Goal: Task Accomplishment & Management: Manage account settings

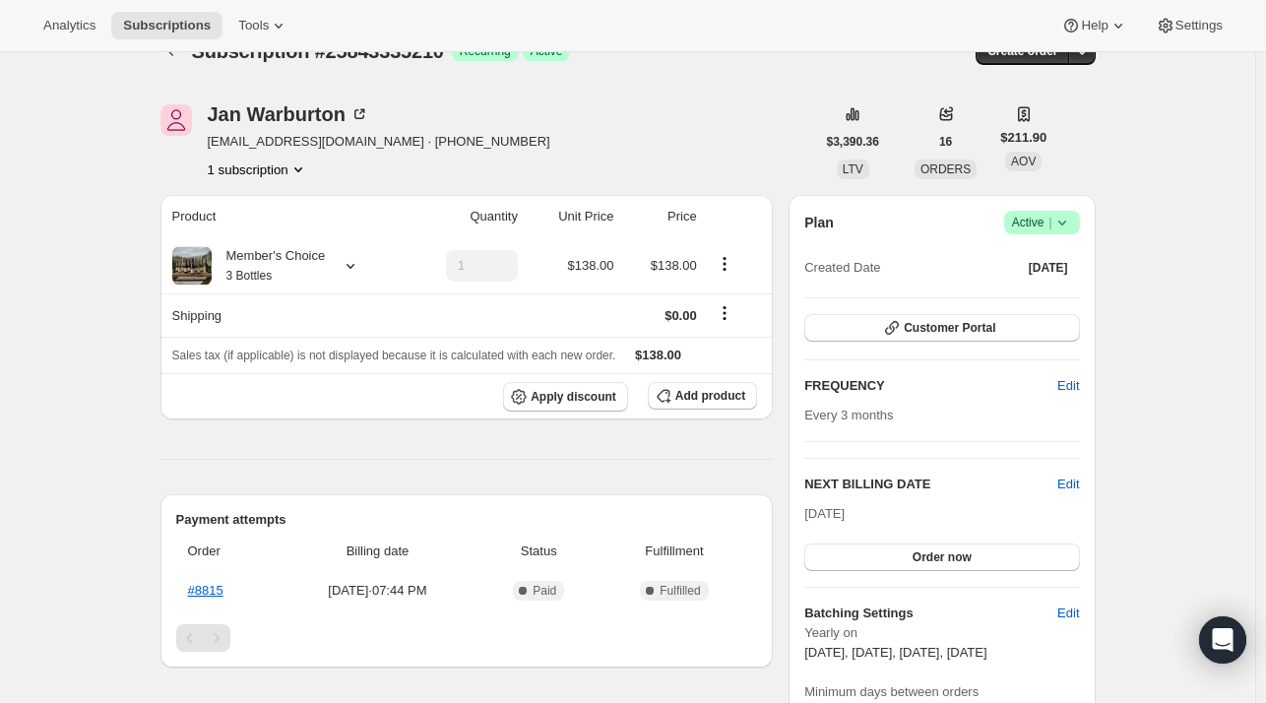
scroll to position [34, 0]
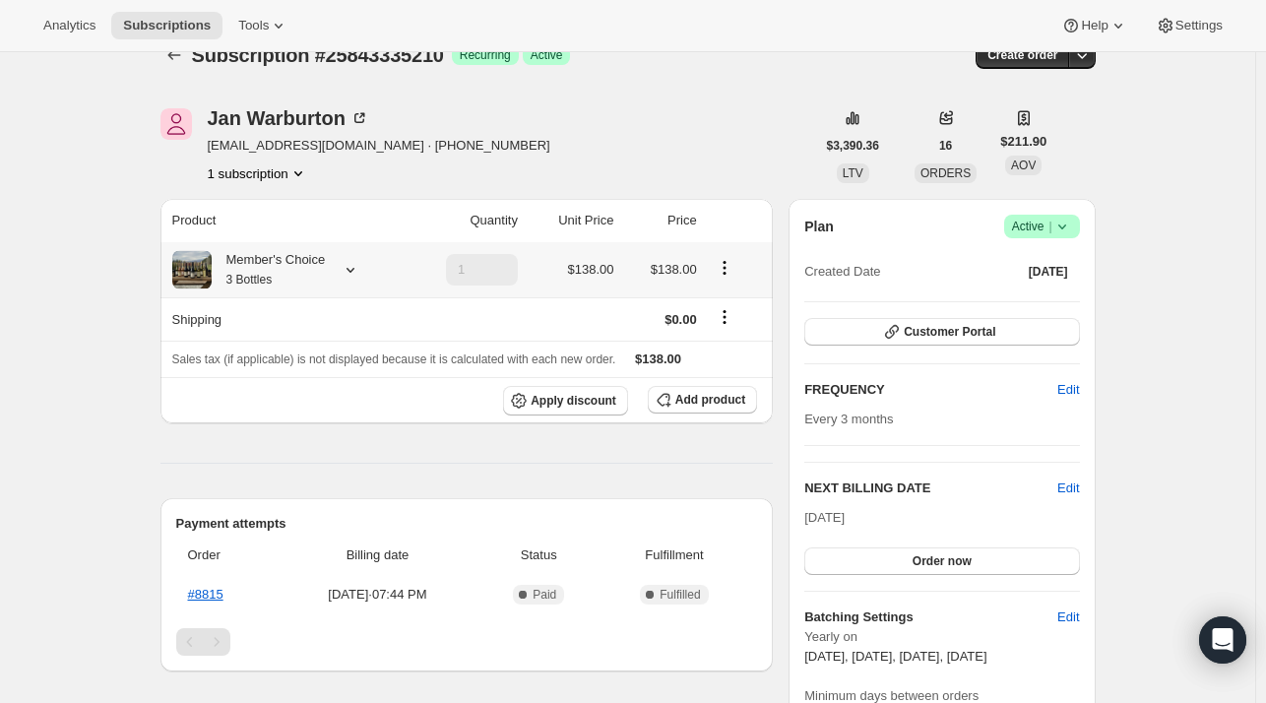
click at [353, 275] on icon at bounding box center [351, 270] width 20 height 20
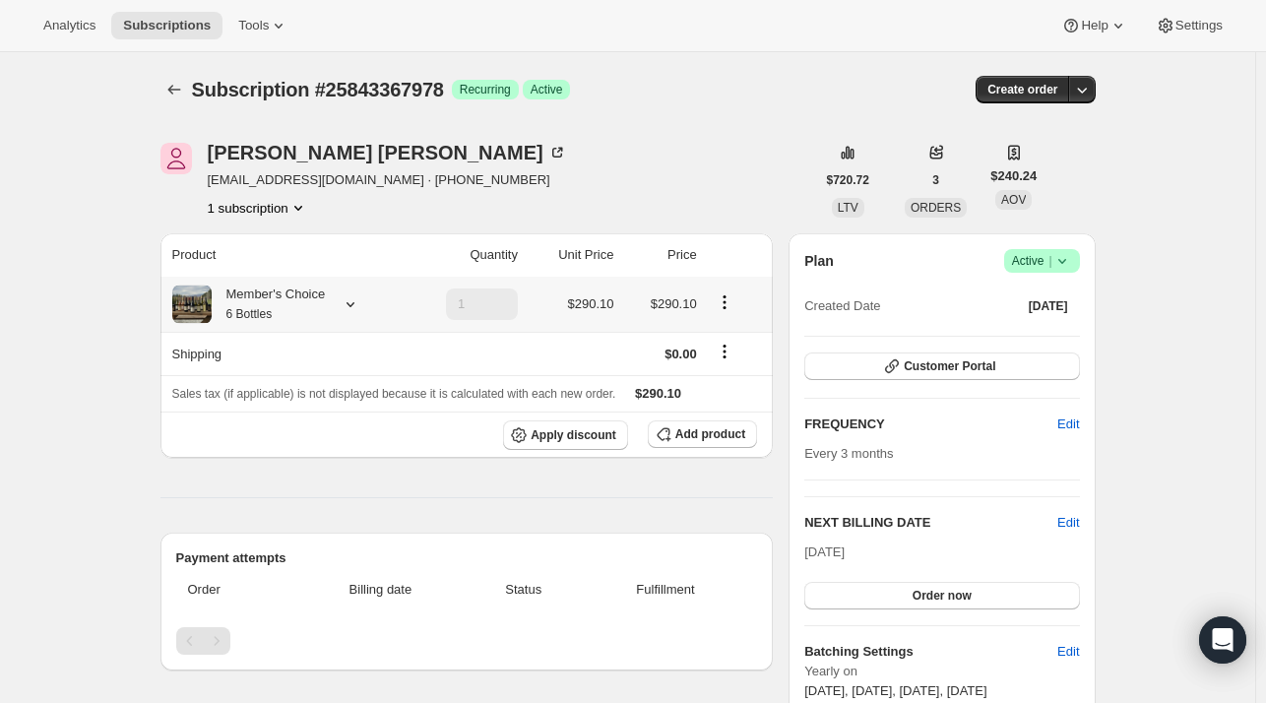
click at [353, 297] on icon at bounding box center [351, 304] width 20 height 20
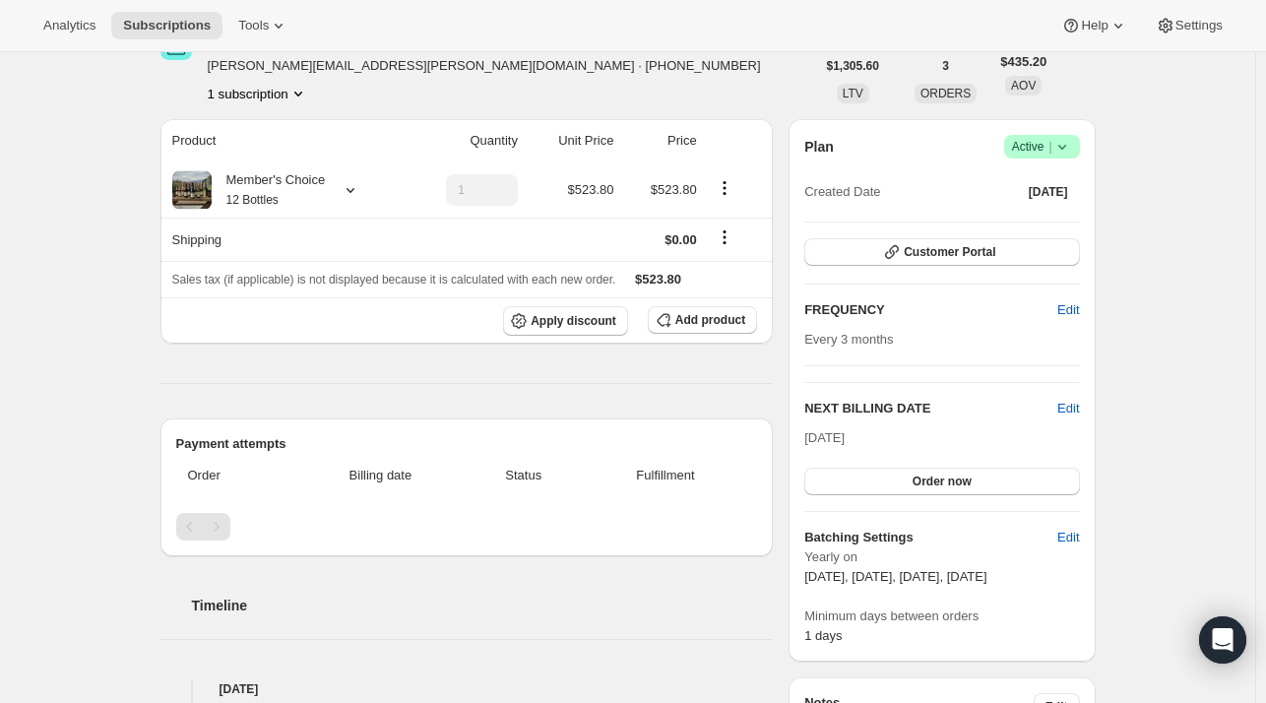
scroll to position [113, 0]
click at [358, 194] on icon at bounding box center [351, 191] width 20 height 20
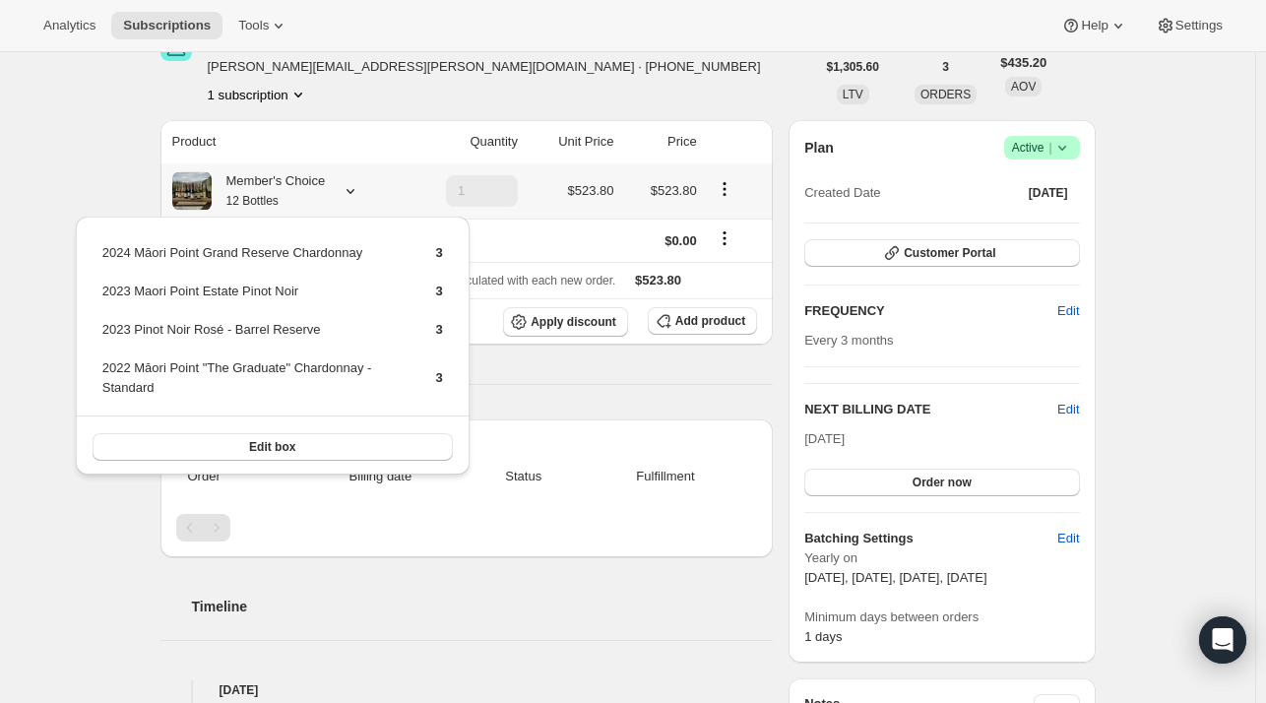
click at [358, 194] on icon at bounding box center [351, 191] width 20 height 20
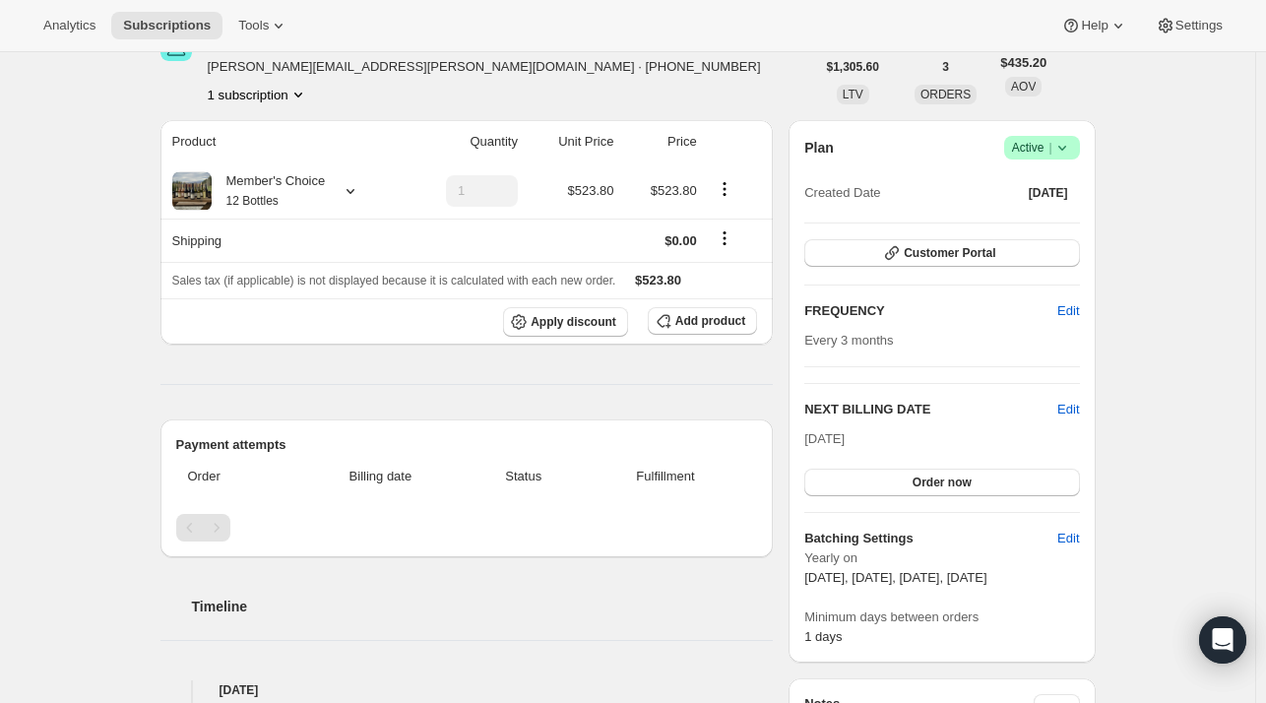
click at [152, 27] on span "Subscriptions" at bounding box center [167, 26] width 88 height 16
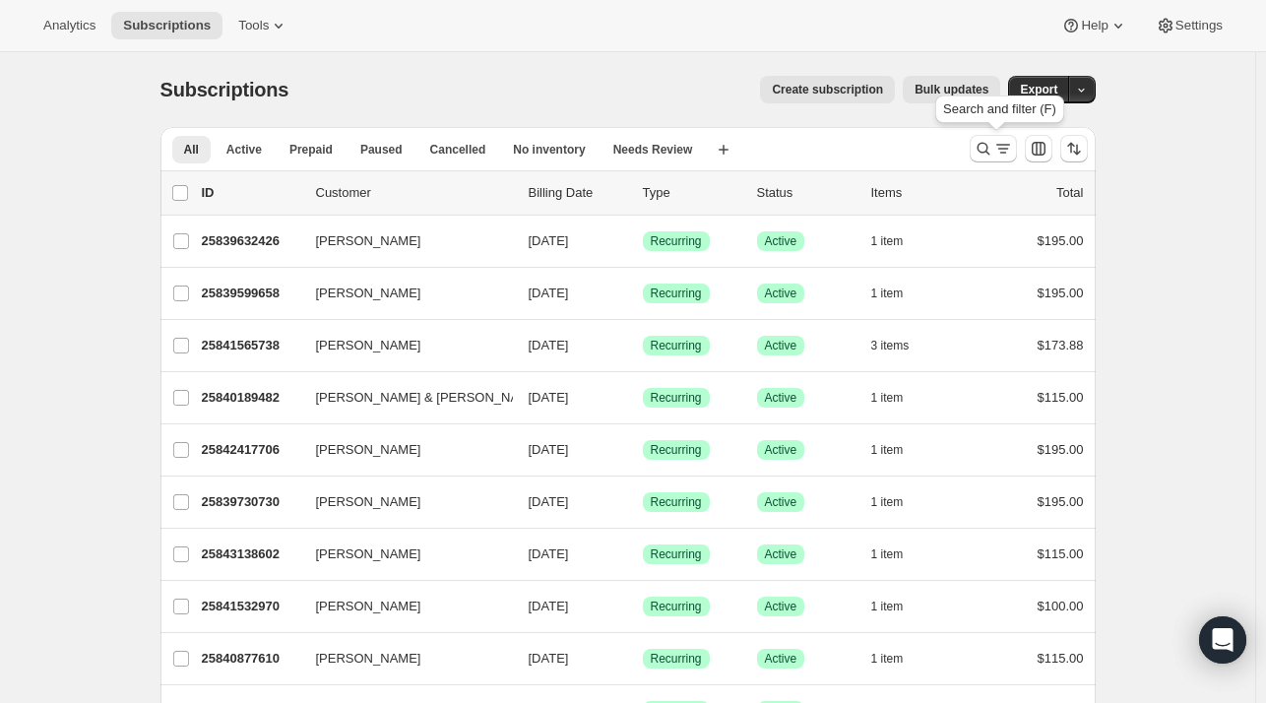
click at [986, 151] on icon "Search and filter results" at bounding box center [984, 149] width 20 height 20
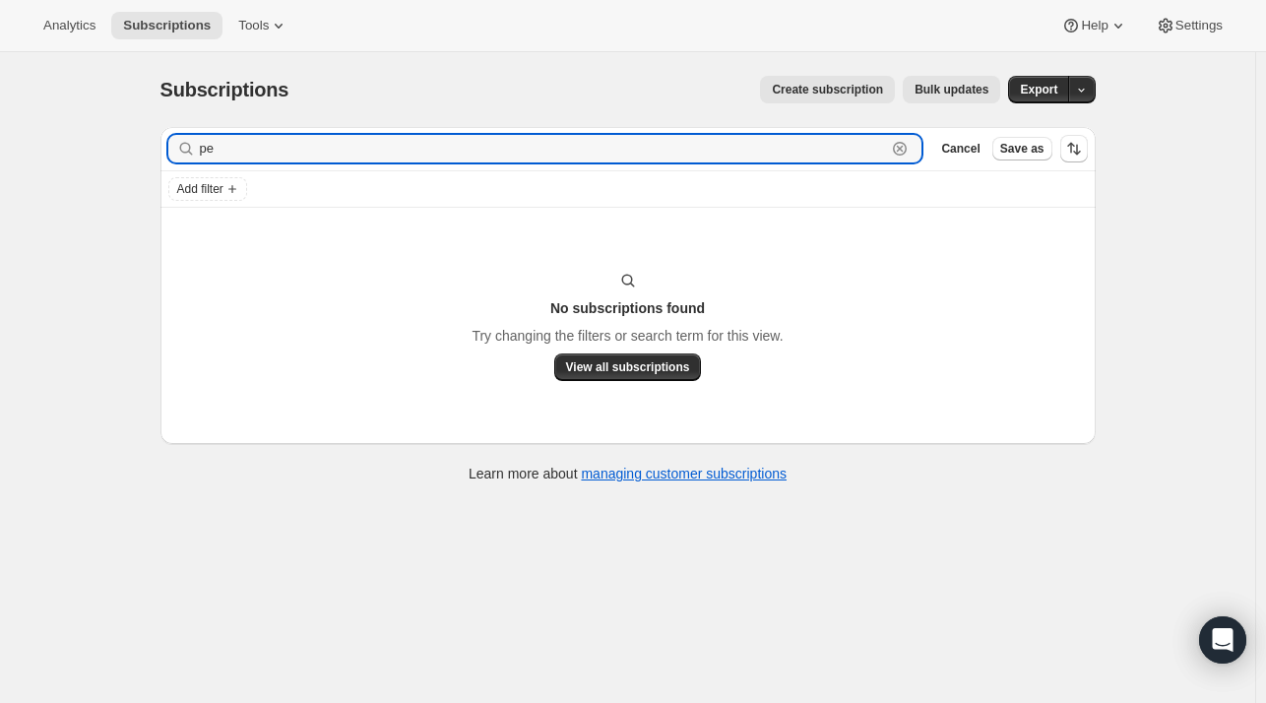
type input "p"
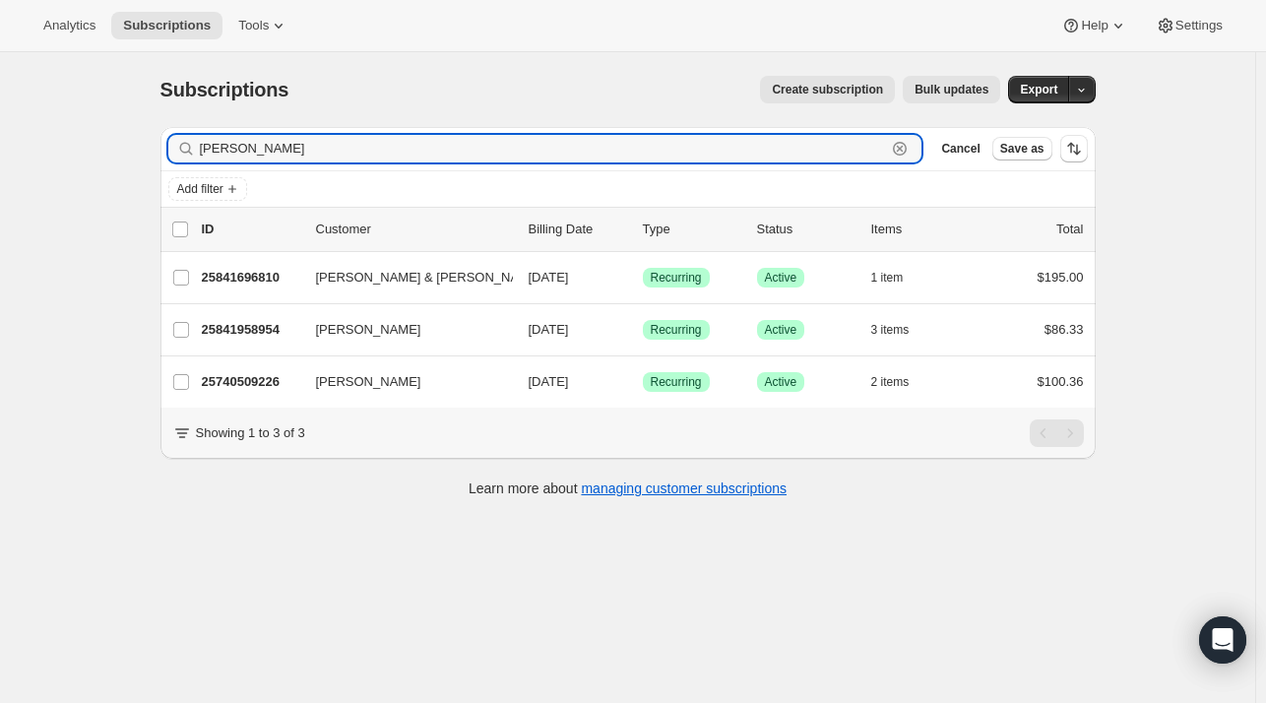
type input "ian"
click at [693, 282] on span "Recurring" at bounding box center [676, 278] width 51 height 16
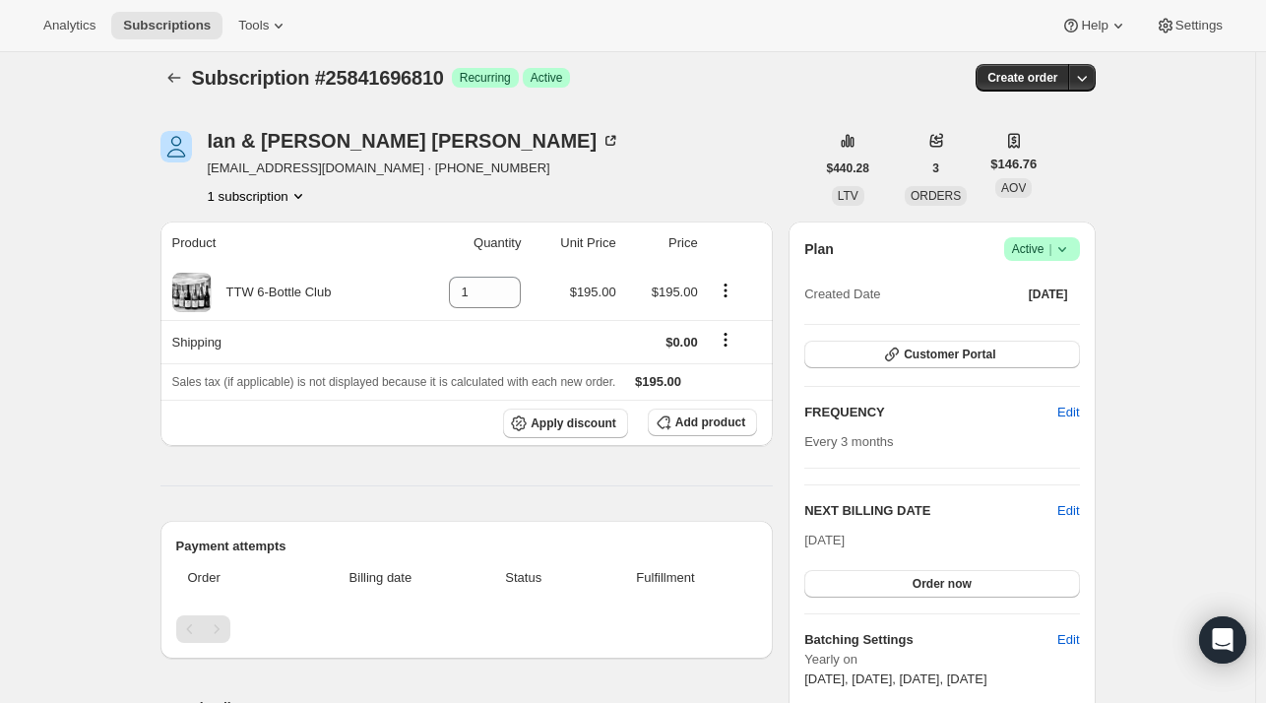
scroll to position [12, 0]
click at [1066, 247] on icon at bounding box center [1063, 249] width 20 height 20
click at [1196, 32] on span "Settings" at bounding box center [1199, 26] width 47 height 16
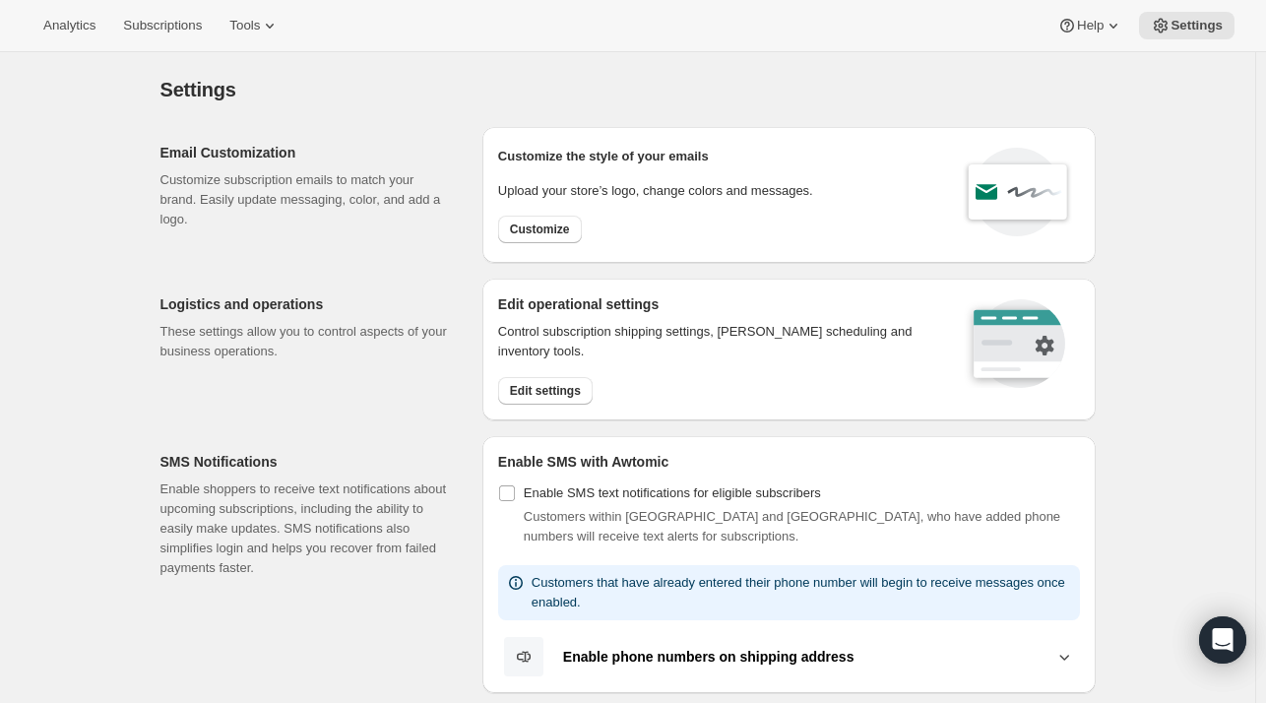
click at [541, 232] on span "Customize" at bounding box center [540, 230] width 60 height 16
select select "subscriptionMessage"
select select "5"
select select "15"
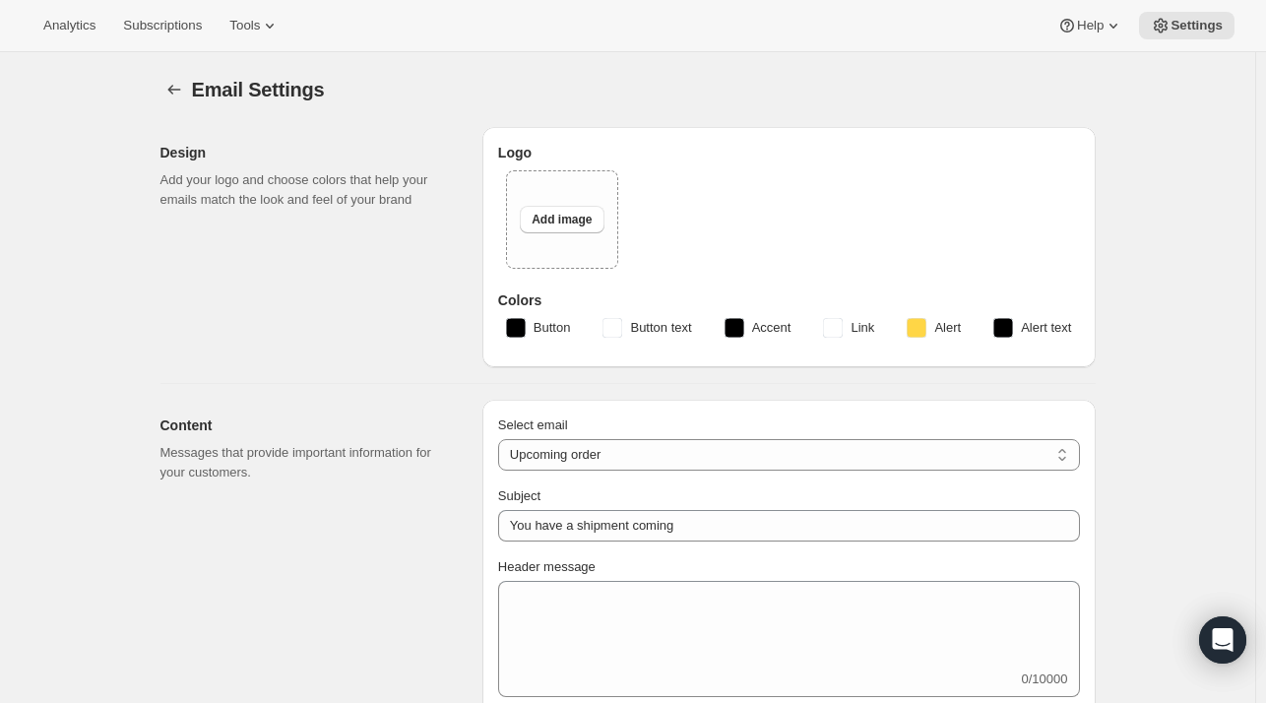
type input "Professors' Club Upcoming Shipment"
type textarea "Kia Ora! Your quarterly shipment for the Māori Point Professors' Club is close!…"
select select "14"
type input "Maori Point Wines"
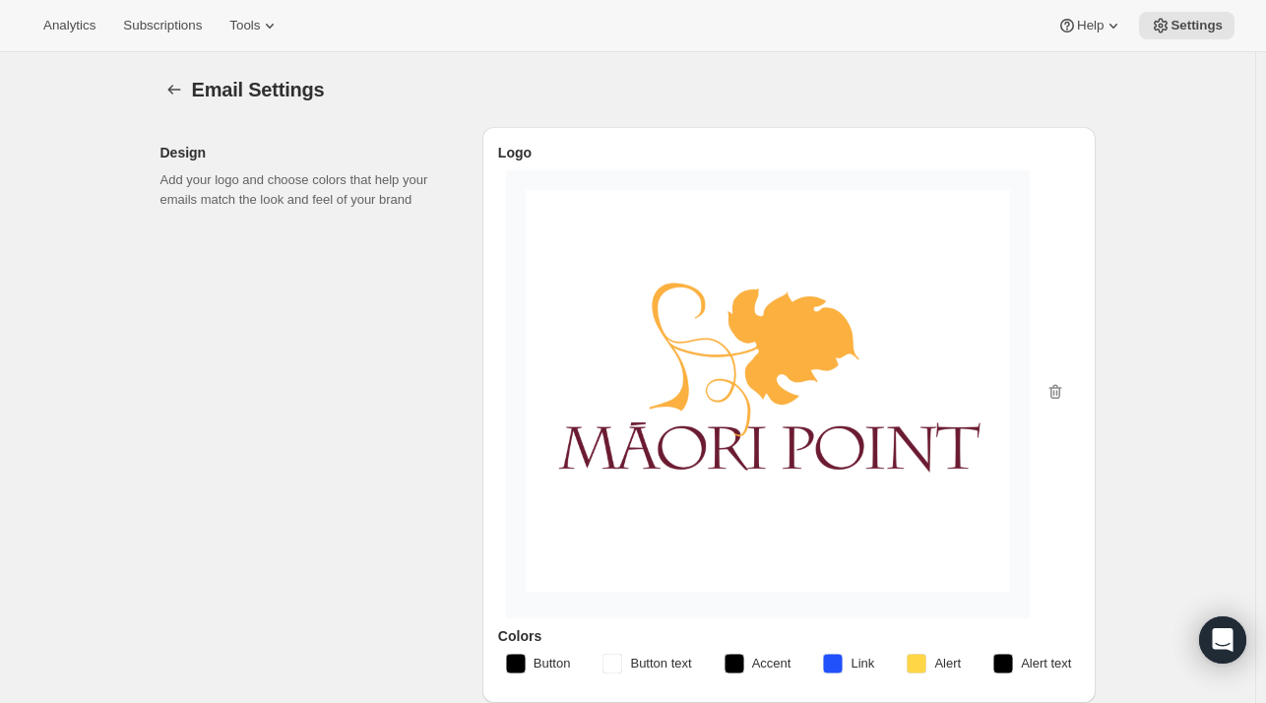
click at [992, 402] on img at bounding box center [768, 391] width 484 height 403
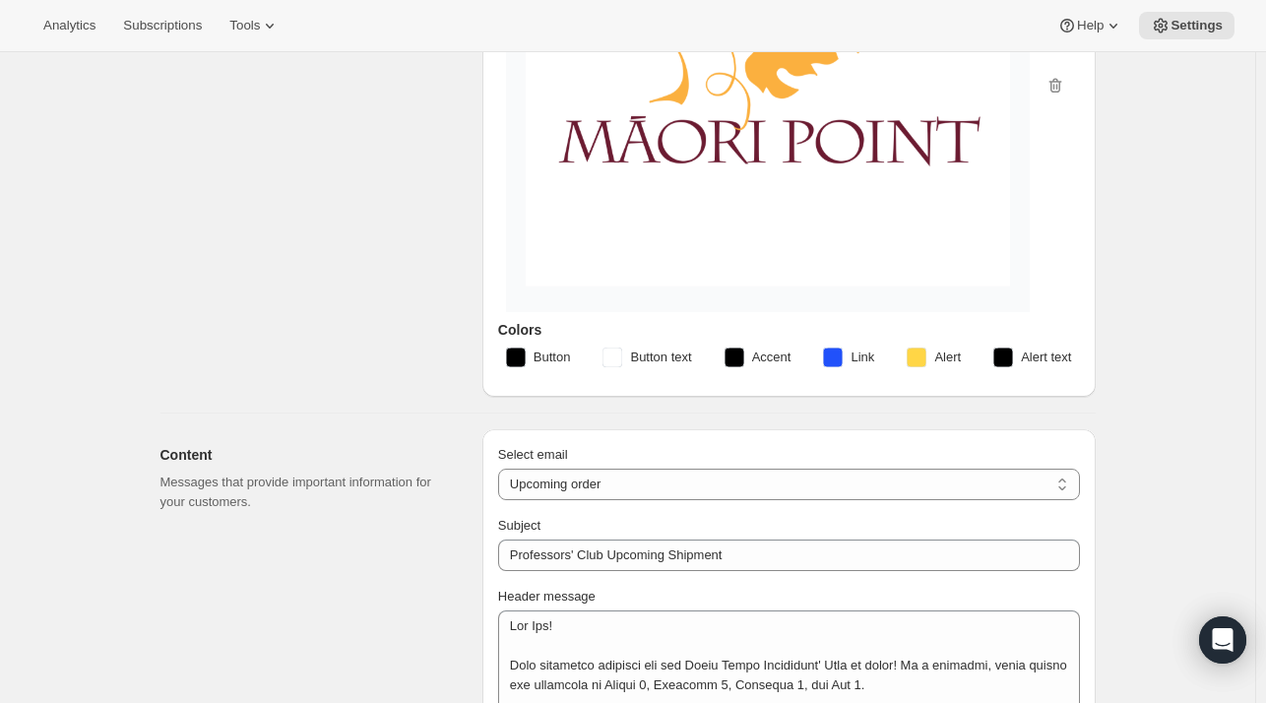
scroll to position [307, 0]
click at [955, 481] on select "New subscription Upcoming order Failed payment Delayed subscription (inventory …" at bounding box center [789, 484] width 582 height 32
select select "cancelledMessage"
click at [502, 468] on select "New subscription Upcoming order Failed payment Delayed subscription (inventory …" at bounding box center [789, 484] width 582 height 32
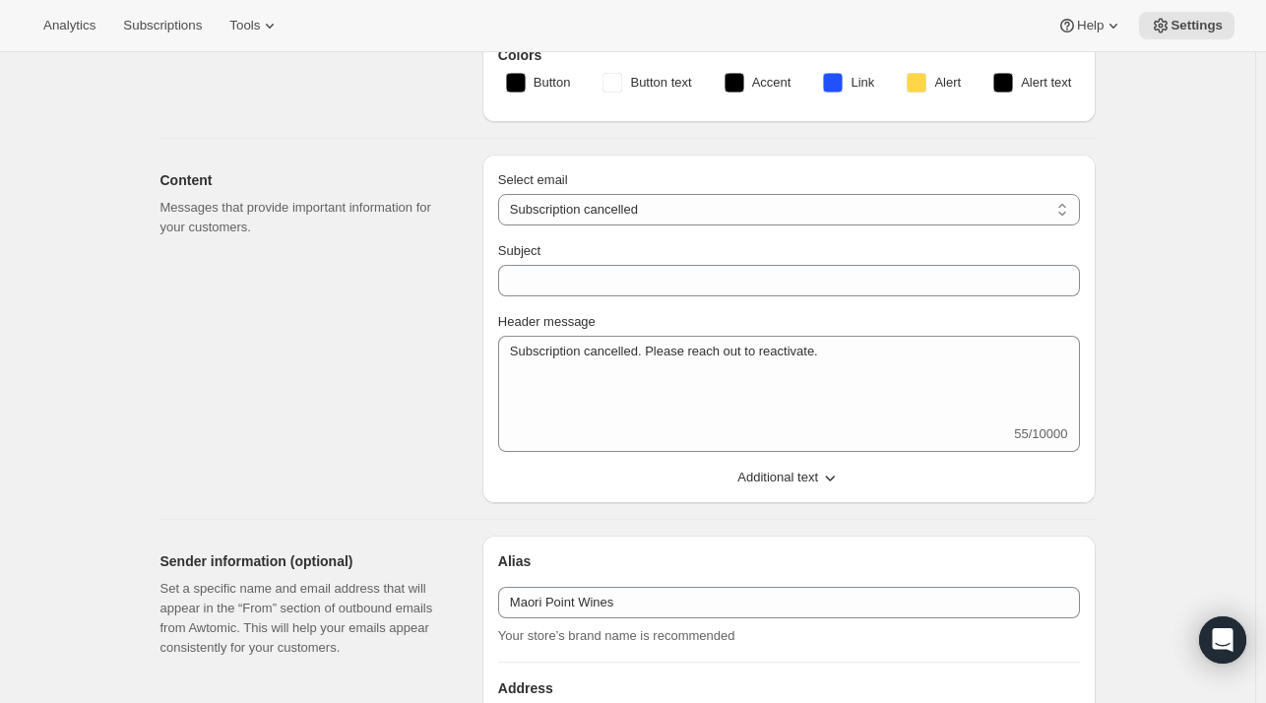
scroll to position [579, 0]
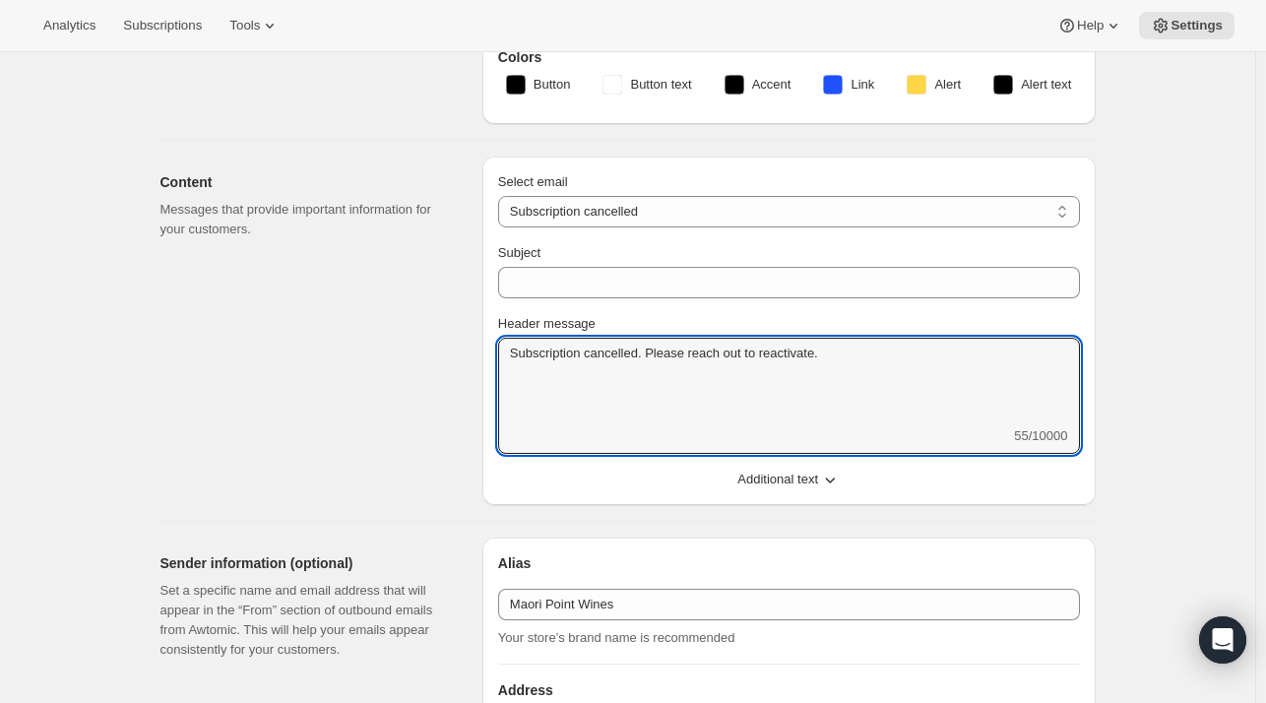
click at [634, 379] on textarea "Subscription cancelled. Please reach out to reactivate." at bounding box center [789, 382] width 582 height 89
paste textarea "Dear {{CUSTOMER_NAME}} Your subscription to {{CLUB_NAME}} has been successfully…"
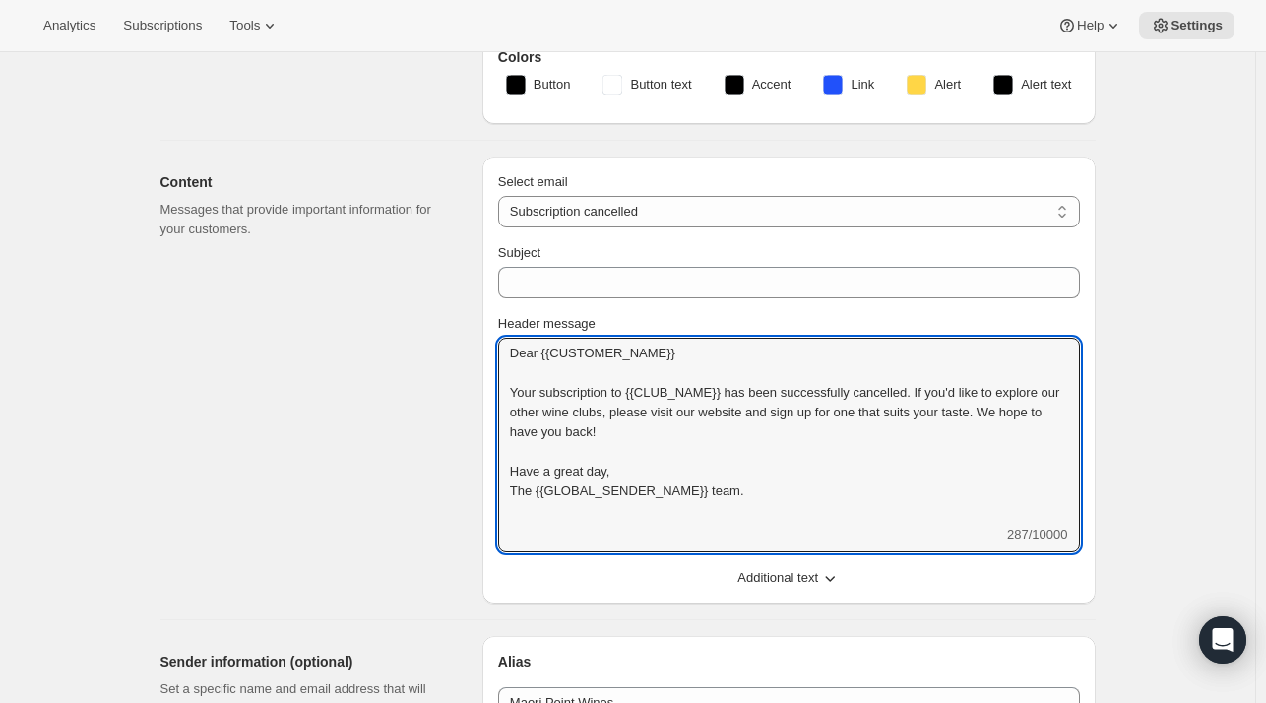
scroll to position [1, 0]
click at [693, 347] on textarea "Dear {{CUSTOMER_NAME}} Your subscription to {{CLUB_NAME}} has been successfully…" at bounding box center [789, 431] width 582 height 187
click at [719, 387] on textarea "Kia Ora, Your subscription to {{CLUB_NAME}} has been successfully cancelled. If…" at bounding box center [789, 431] width 582 height 187
click at [876, 422] on textarea "Kia Ora, Your subscription to The Professors' Club has been successfully cancel…" at bounding box center [789, 431] width 582 height 187
click at [692, 488] on textarea "Kia Ora, Your subscription to The Professors' Club has been successfully cancel…" at bounding box center [789, 431] width 582 height 187
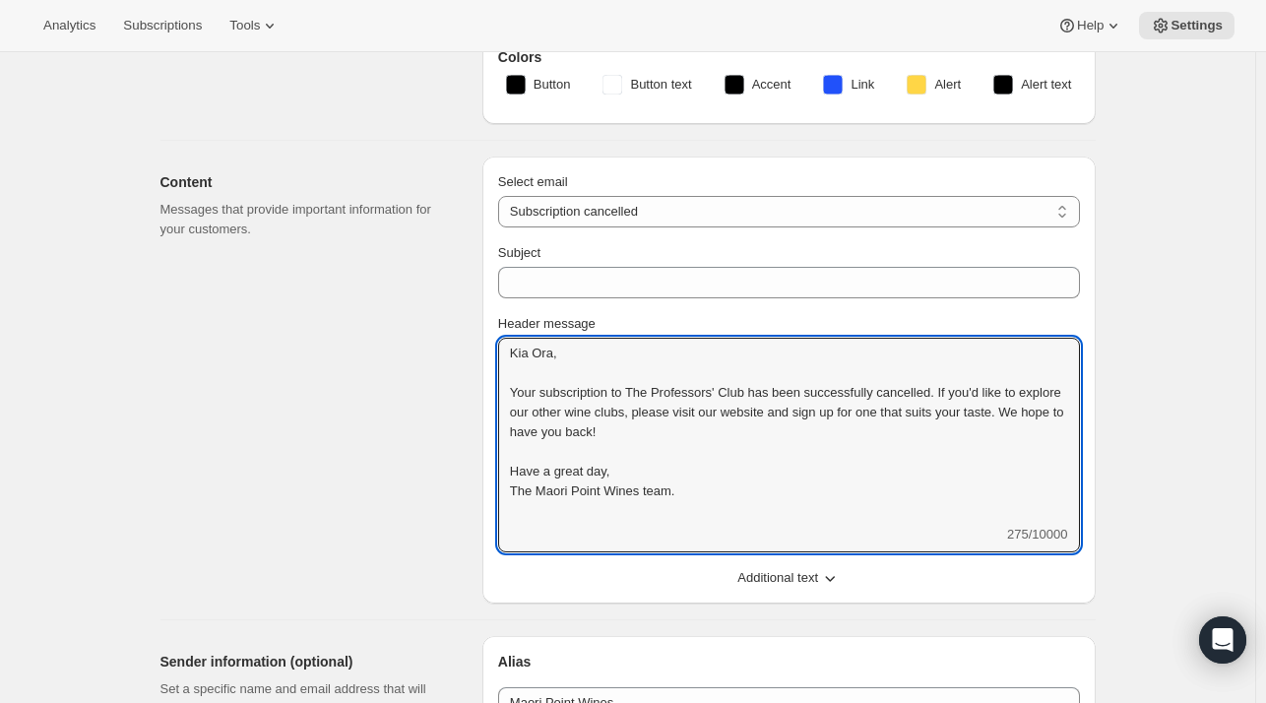
click at [553, 485] on textarea "Kia Ora, Your subscription to The Professors' Club has been successfully cancel…" at bounding box center [789, 431] width 582 height 187
click at [933, 391] on textarea "Kia Ora, Your subscription to The Professors' Club has been successfully cancel…" at bounding box center [789, 431] width 582 height 187
click at [641, 409] on textarea "Kia Ora, Your subscription to The Professors' Club has been successfully cancel…" at bounding box center [789, 431] width 582 height 187
click at [930, 411] on textarea "Kia Ora, Your subscription to The Professors' Club has been successfully cancel…" at bounding box center [789, 431] width 582 height 187
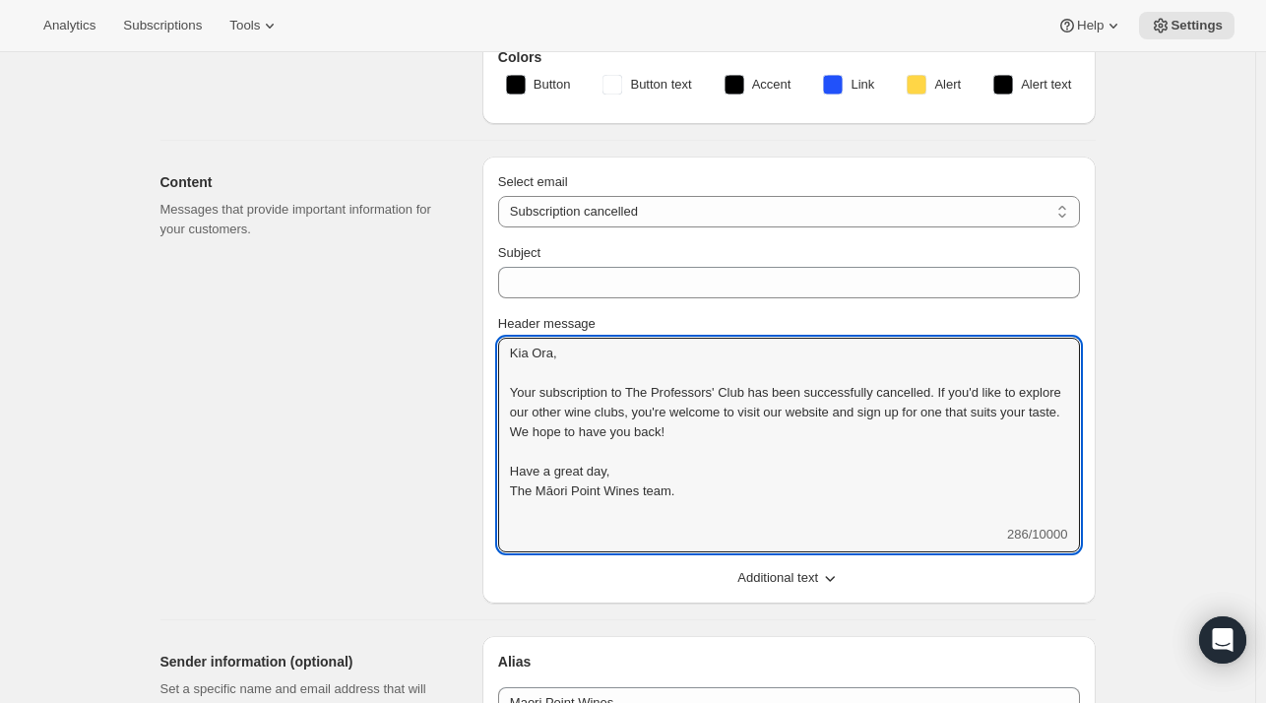
click at [930, 411] on textarea "Kia Ora, Your subscription to The Professors' Club has been successfully cancel…" at bounding box center [789, 431] width 582 height 187
click at [605, 429] on textarea "Kia Ora, Your subscription to The Professors' Club has been successfully cancel…" at bounding box center [789, 431] width 582 height 187
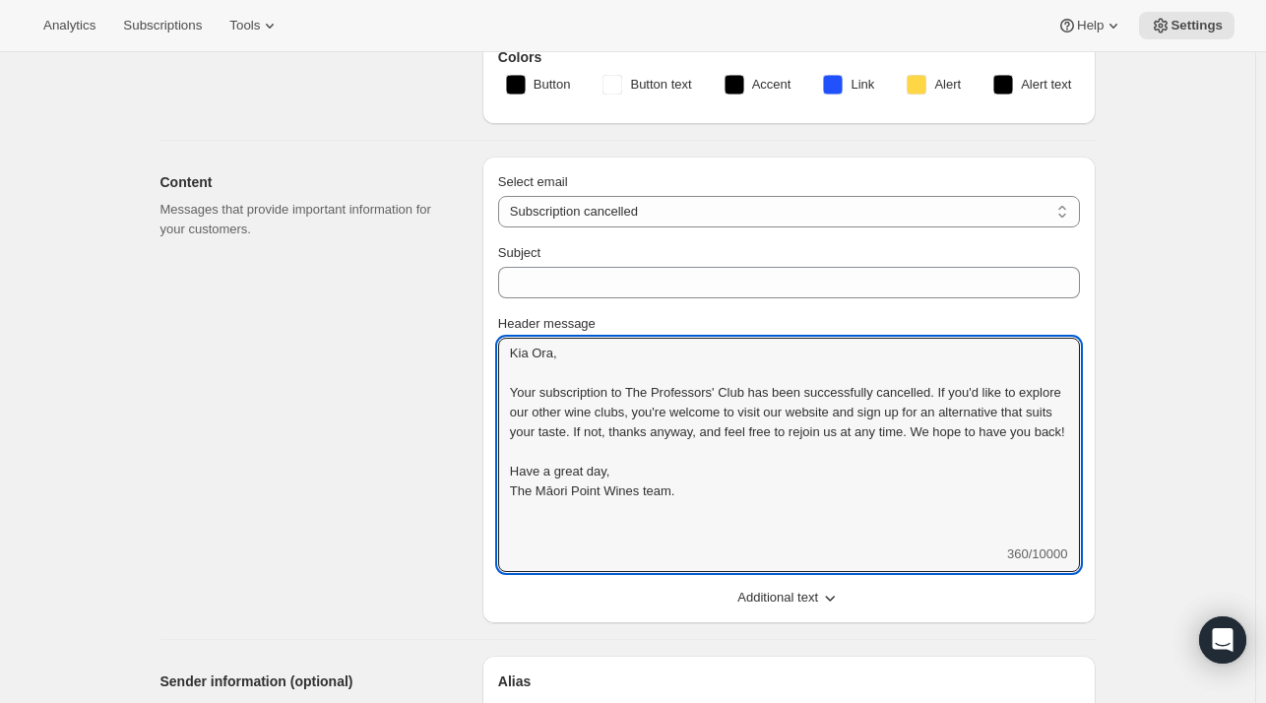
click at [1056, 439] on textarea "Kia Ora, Your subscription to The Professors' Club has been successfully cancel…" at bounding box center [789, 441] width 582 height 207
paste textarea "And if you ever decide you’d like to rejoin the Professors’ Club down the track…"
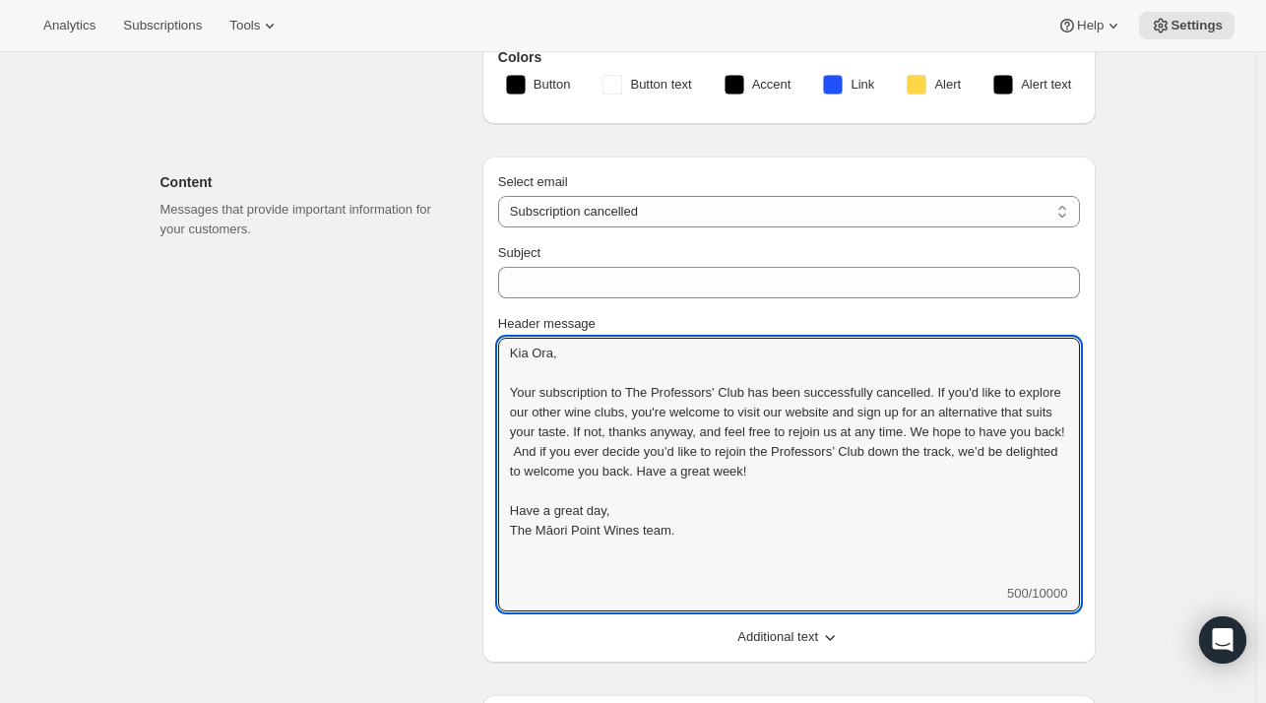
paste textarea "ora, Your subscription to The Professors’ Club has been successfully cancelled.…"
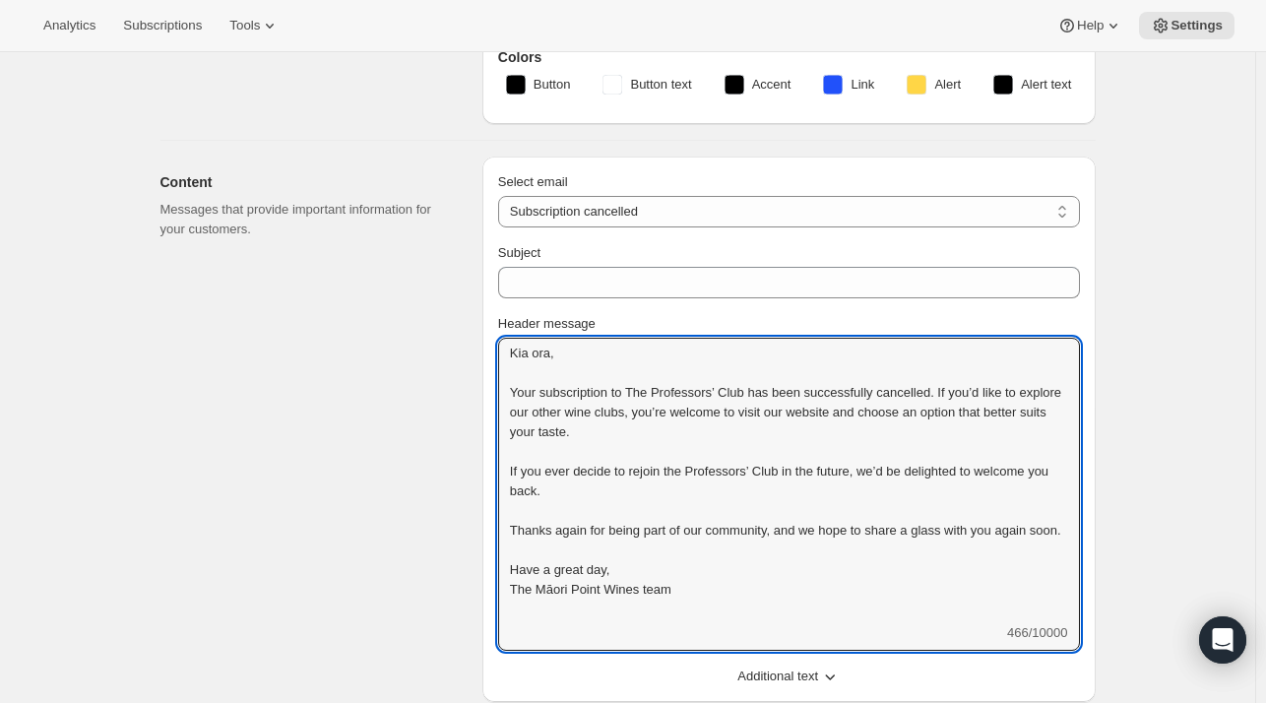
scroll to position [1, 0]
click at [536, 354] on textarea "Kia ora, Your subscription to The Professors’ Club has been successfully cancel…" at bounding box center [789, 481] width 582 height 286
type textarea "Kia Ora, Your subscription to The Professors’ Club has been successfully cancel…"
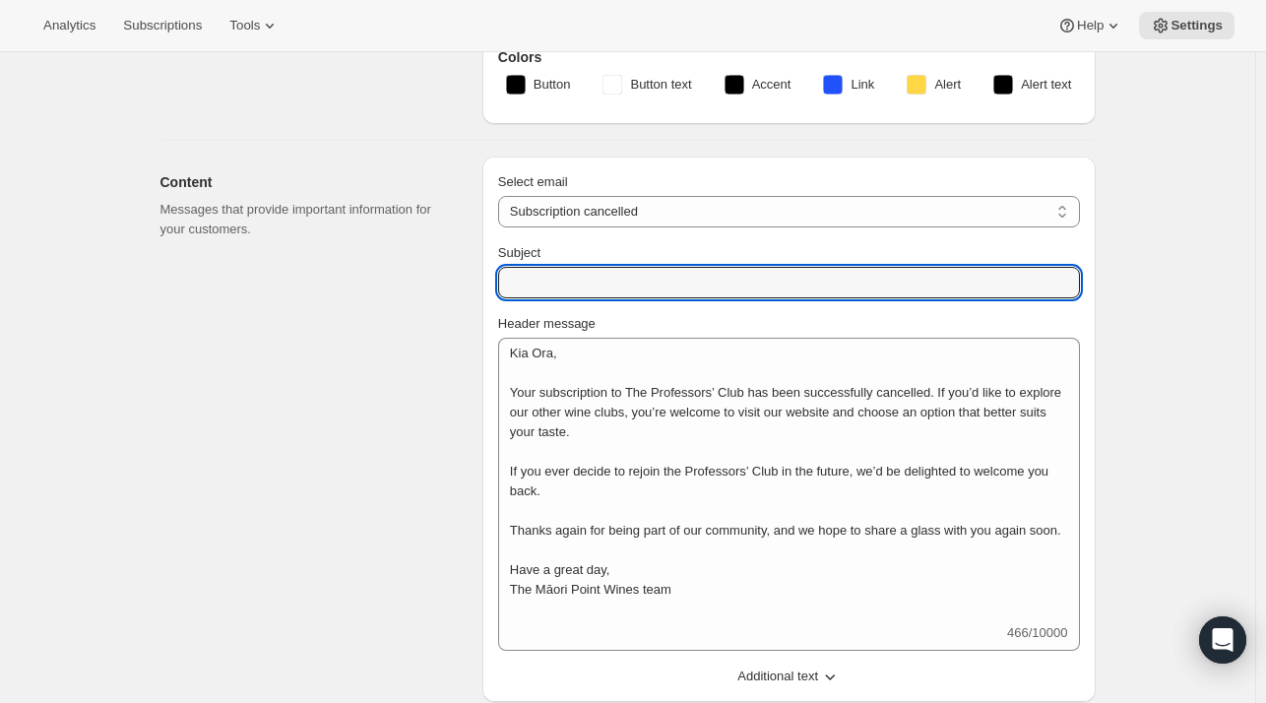
click at [562, 278] on input "Subject" at bounding box center [789, 283] width 582 height 32
type input "Professors' Club Subscription Successfully Cancelled"
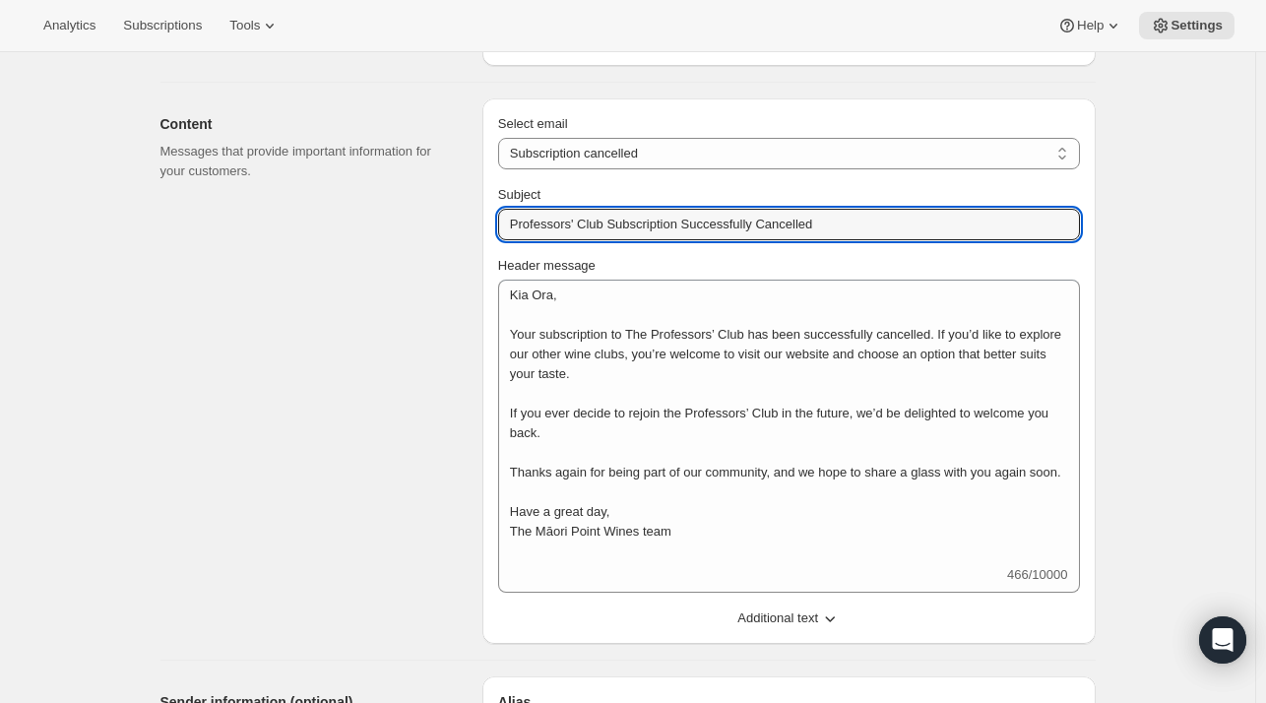
scroll to position [642, 0]
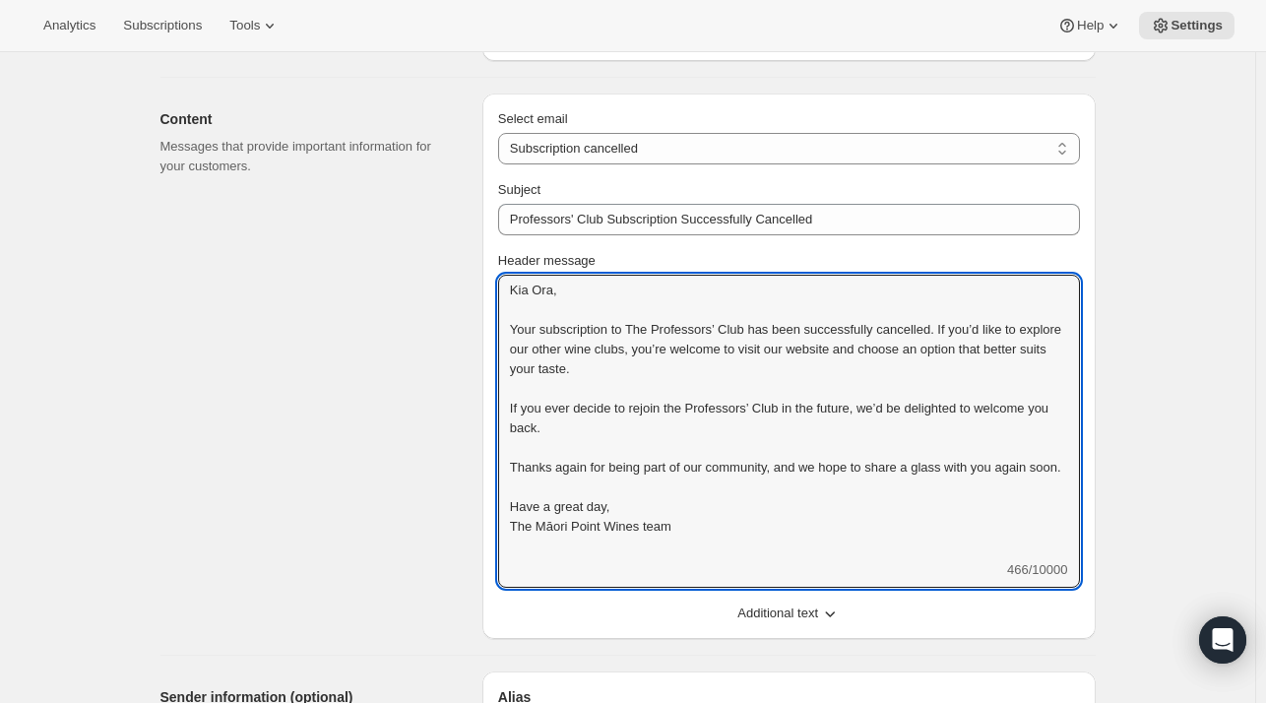
click at [911, 425] on textarea "Kia Ora, Your subscription to The Professors’ Club has been successfully cancel…" at bounding box center [789, 418] width 582 height 286
type textarea "Kia Ora, Your subscription to The Professors’ Club has been successfully cancel…"
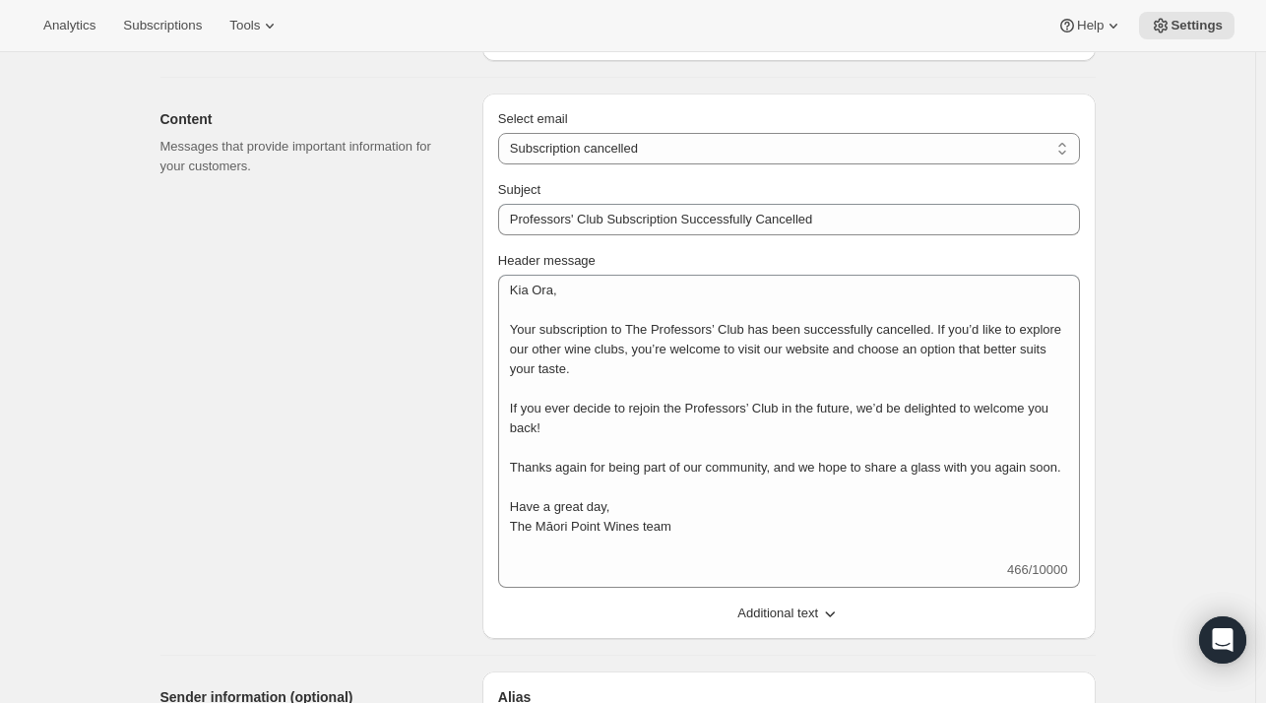
type input "Professors' Club Subscription Successfully Cancelled"
click at [713, 148] on select "New subscription Upcoming order Failed payment Delayed subscription (inventory …" at bounding box center [789, 149] width 582 height 32
select select "reactivatedMessage"
click at [502, 133] on select "New subscription Upcoming order Failed payment Delayed subscription (inventory …" at bounding box center [789, 149] width 582 height 32
type input "Subscription updated"
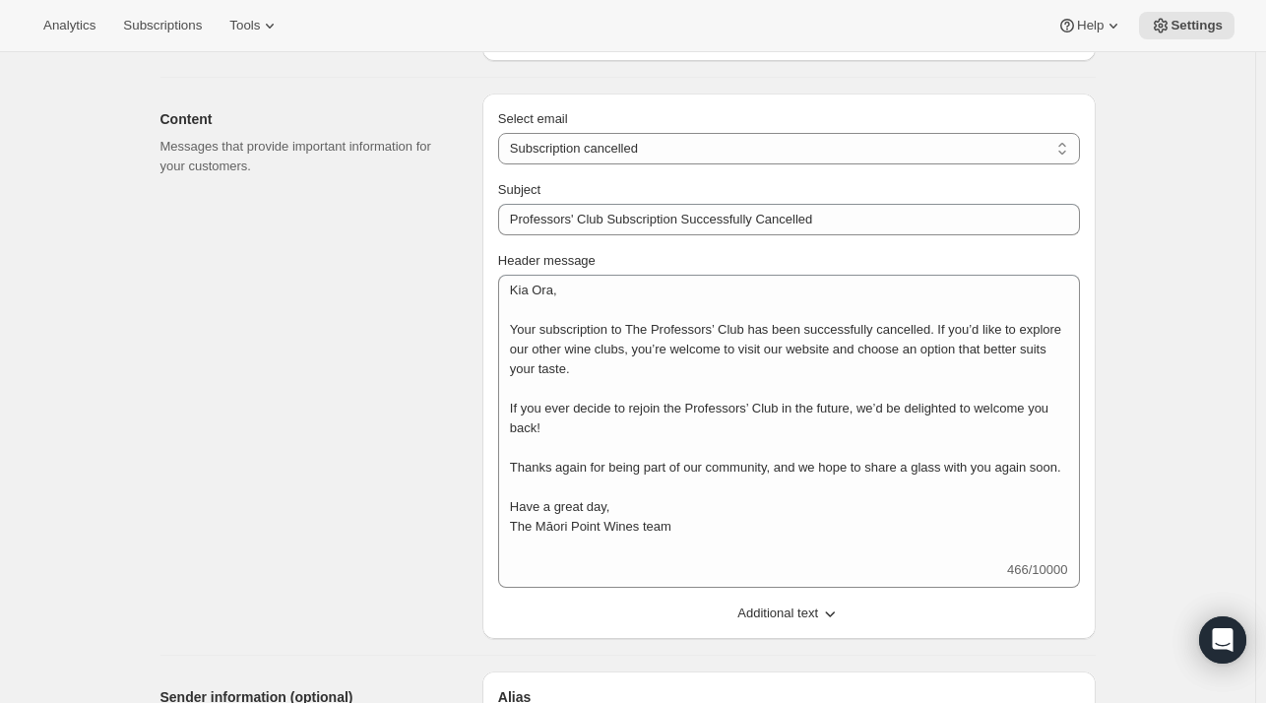
type textarea "Welcome back! We're excited to continue your subscription."
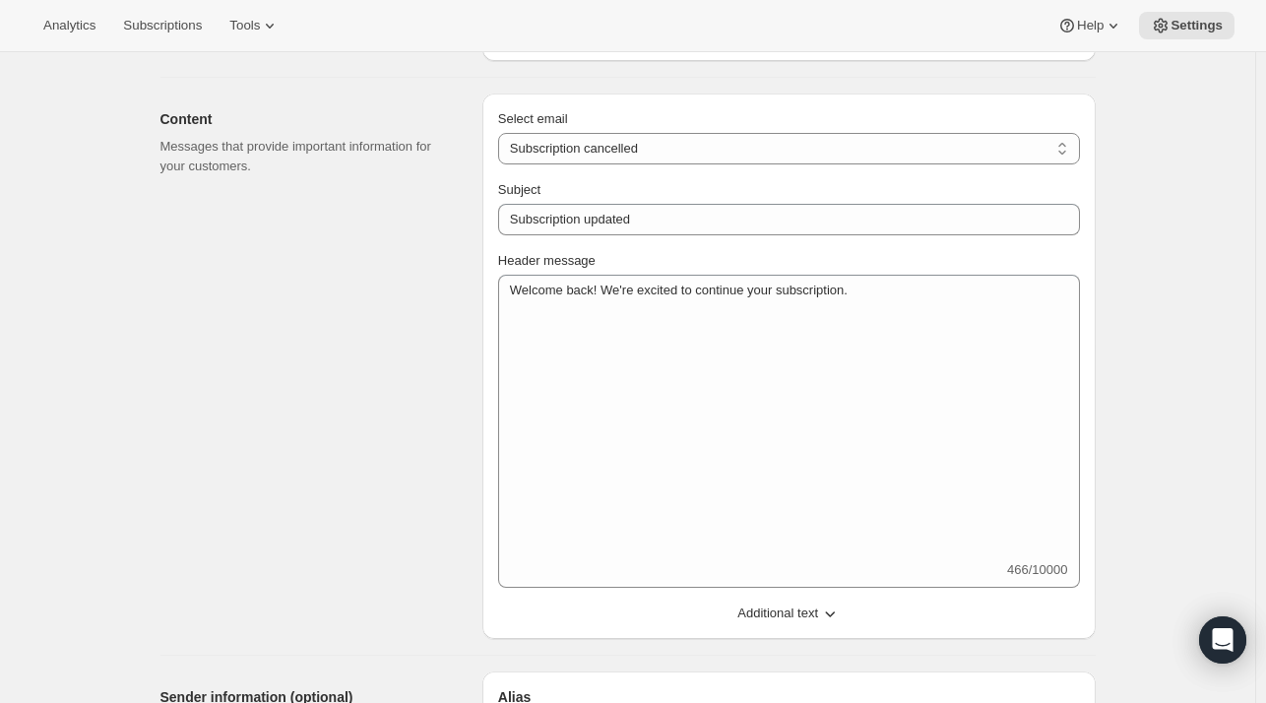
scroll to position [0, 0]
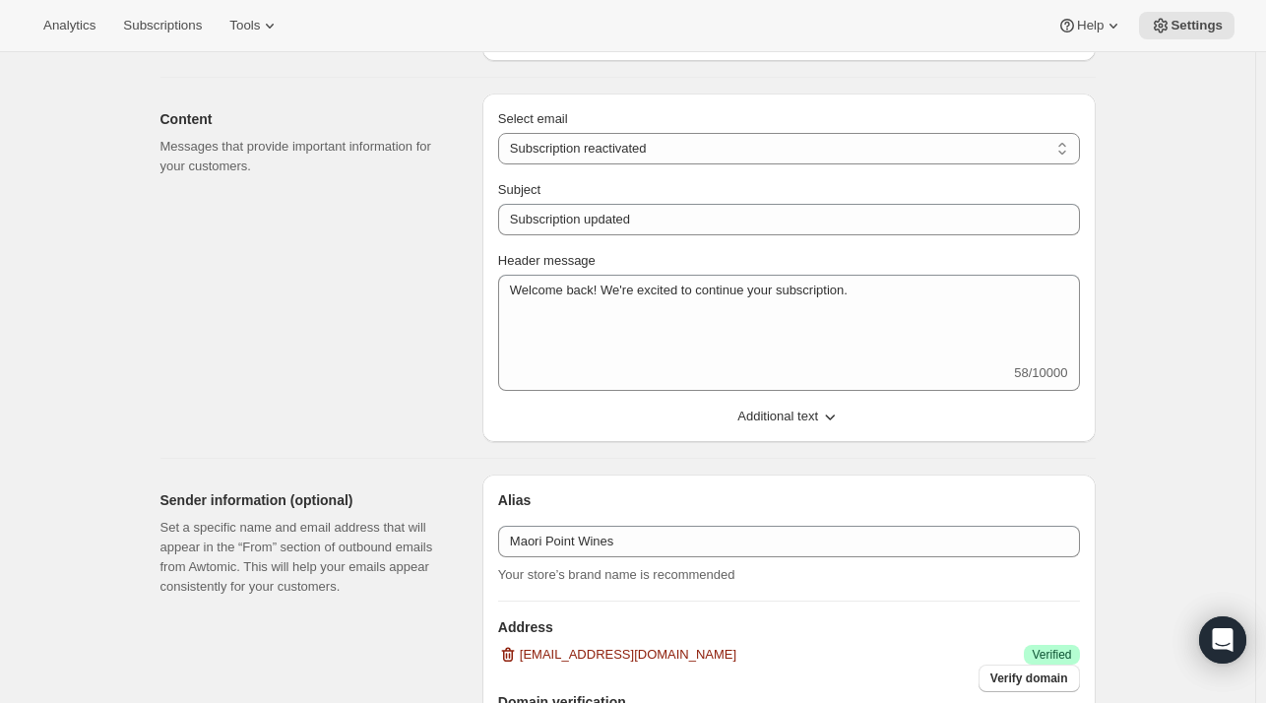
click at [679, 155] on select "New subscription Upcoming order Failed payment Delayed subscription (inventory …" at bounding box center [789, 149] width 582 height 32
select select "pausedMessage"
click at [502, 133] on select "New subscription Upcoming order Failed payment Delayed subscription (inventory …" at bounding box center [789, 149] width 582 height 32
type input "Subscription paused"
type textarea "Subscription paused. Reactivate anytime."
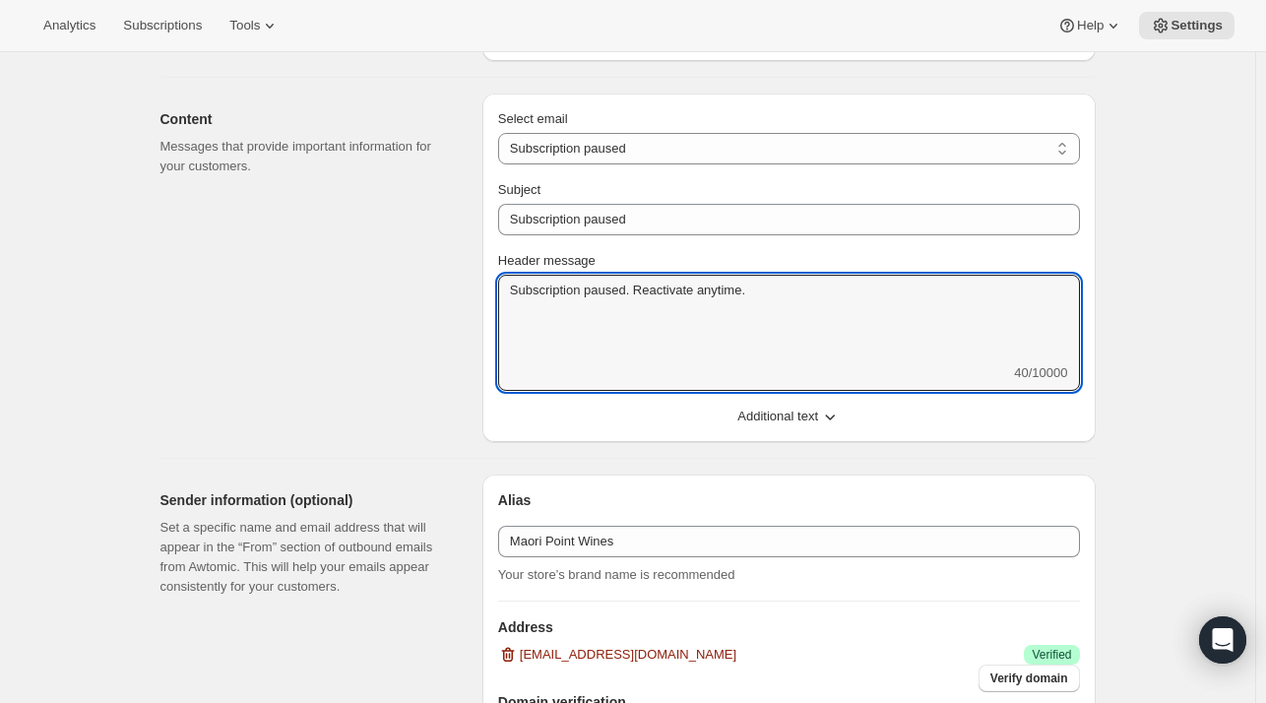
click at [658, 297] on textarea "Subscription paused. Reactivate anytime." at bounding box center [789, 319] width 582 height 89
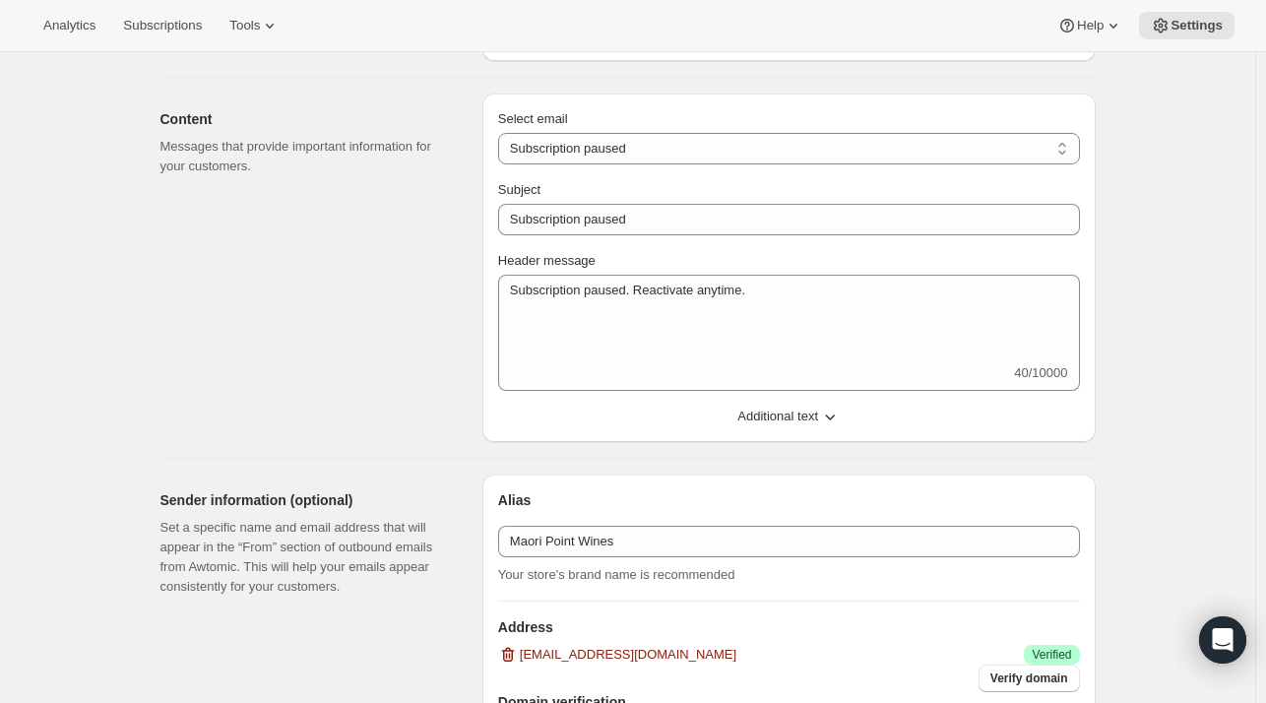
click at [627, 137] on select "New subscription Upcoming order Failed payment Delayed subscription (inventory …" at bounding box center [789, 149] width 582 height 32
select select "delayedMessage"
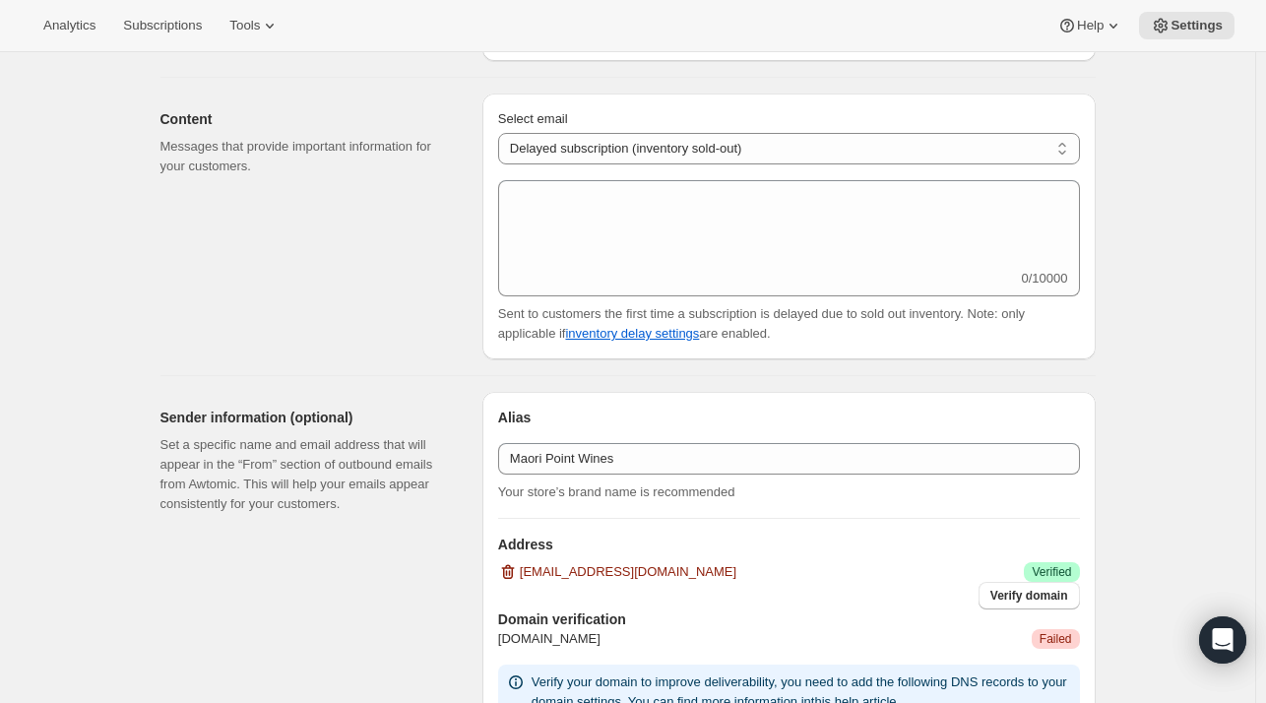
click at [754, 151] on select "New subscription Upcoming order Failed payment Delayed subscription (inventory …" at bounding box center [789, 149] width 582 height 32
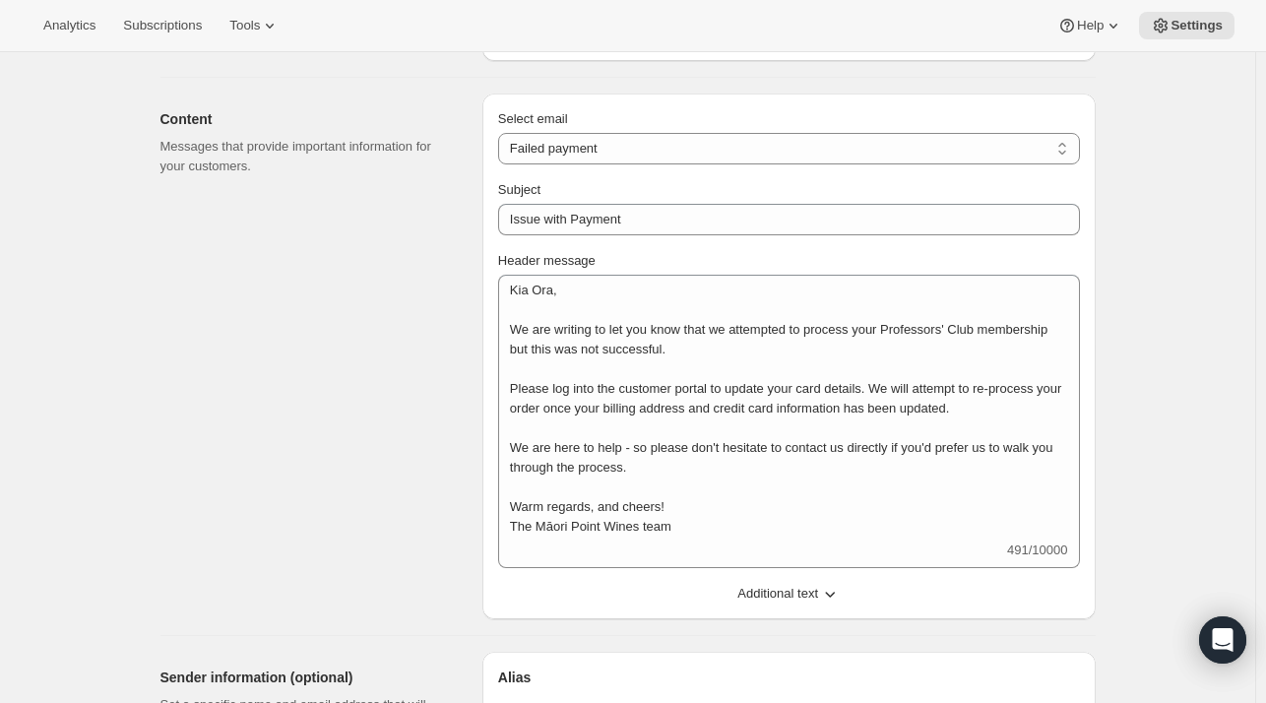
click at [645, 147] on select "New subscription Upcoming order Failed payment Delayed subscription (inventory …" at bounding box center [789, 149] width 582 height 32
select select "subscriptionMessage"
click at [502, 133] on select "New subscription Upcoming order Failed payment Delayed subscription (inventory …" at bounding box center [789, 149] width 582 height 32
type input "Professors' Club Upcoming Shipment"
type textarea "Kia Ora! Your quarterly shipment for the Māori Point Professors' Club is close!…"
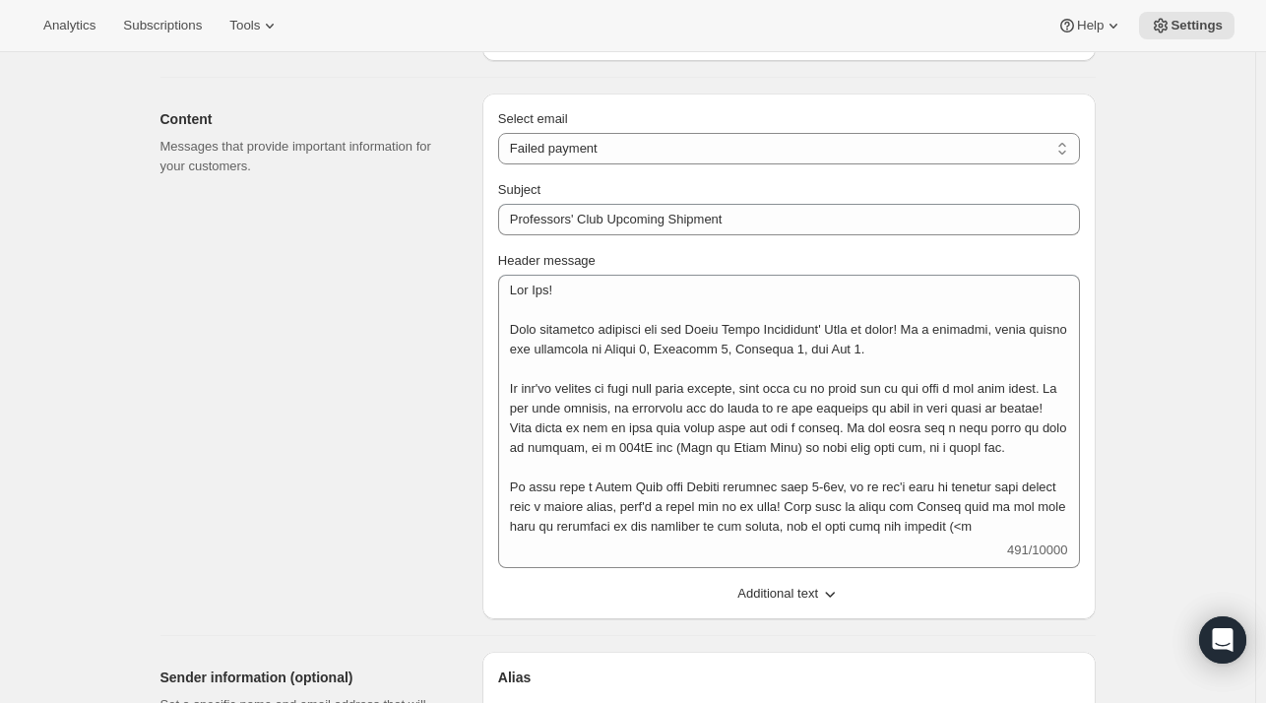
select select "14"
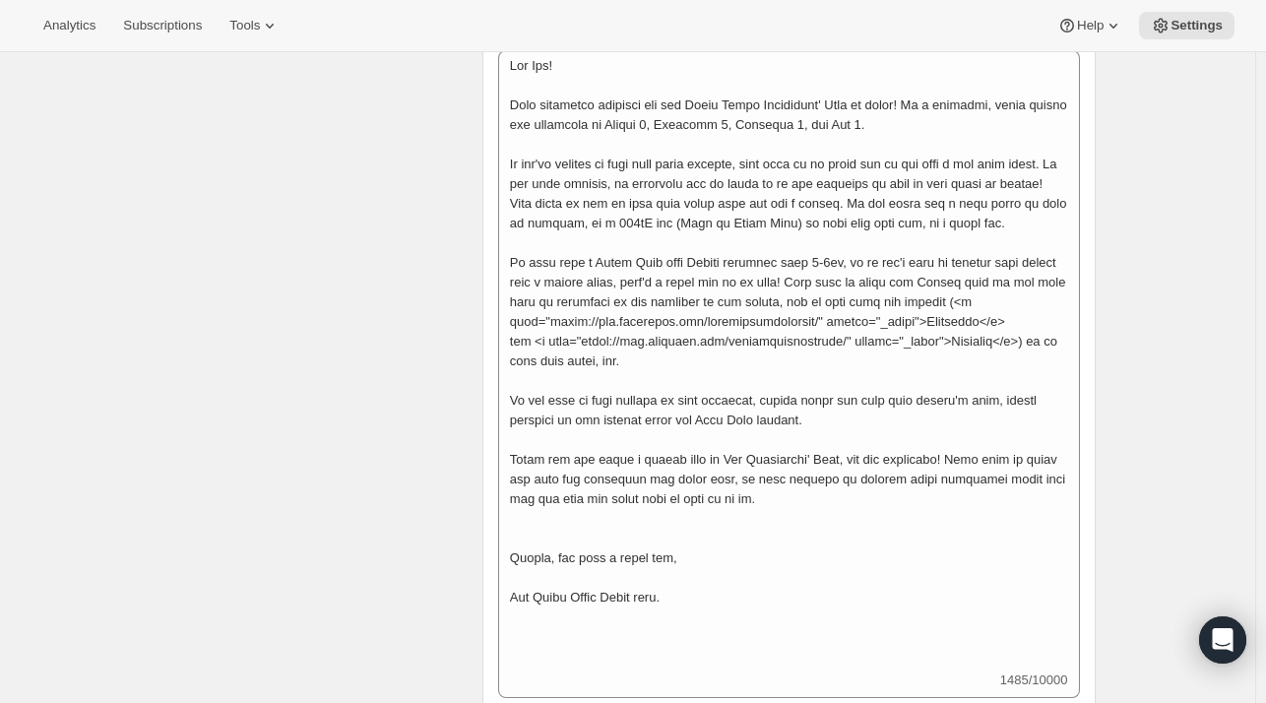
scroll to position [862, 0]
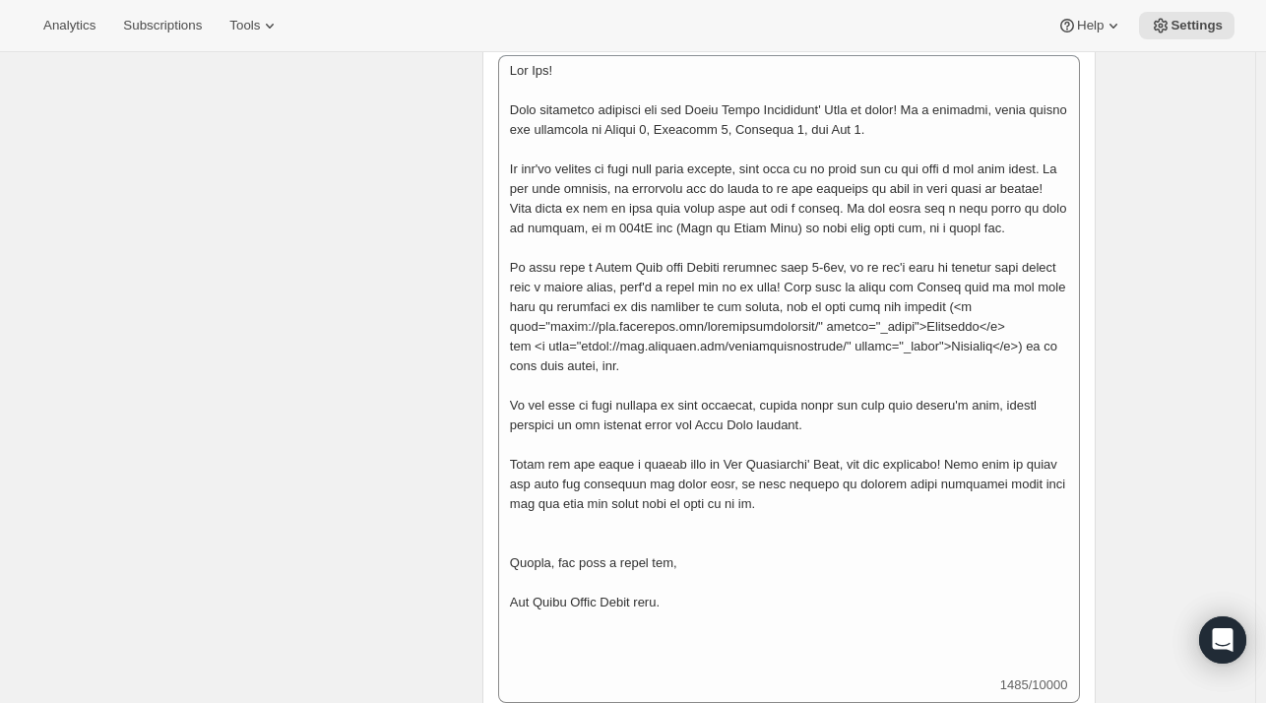
click at [155, 30] on span "Subscriptions" at bounding box center [162, 26] width 79 height 16
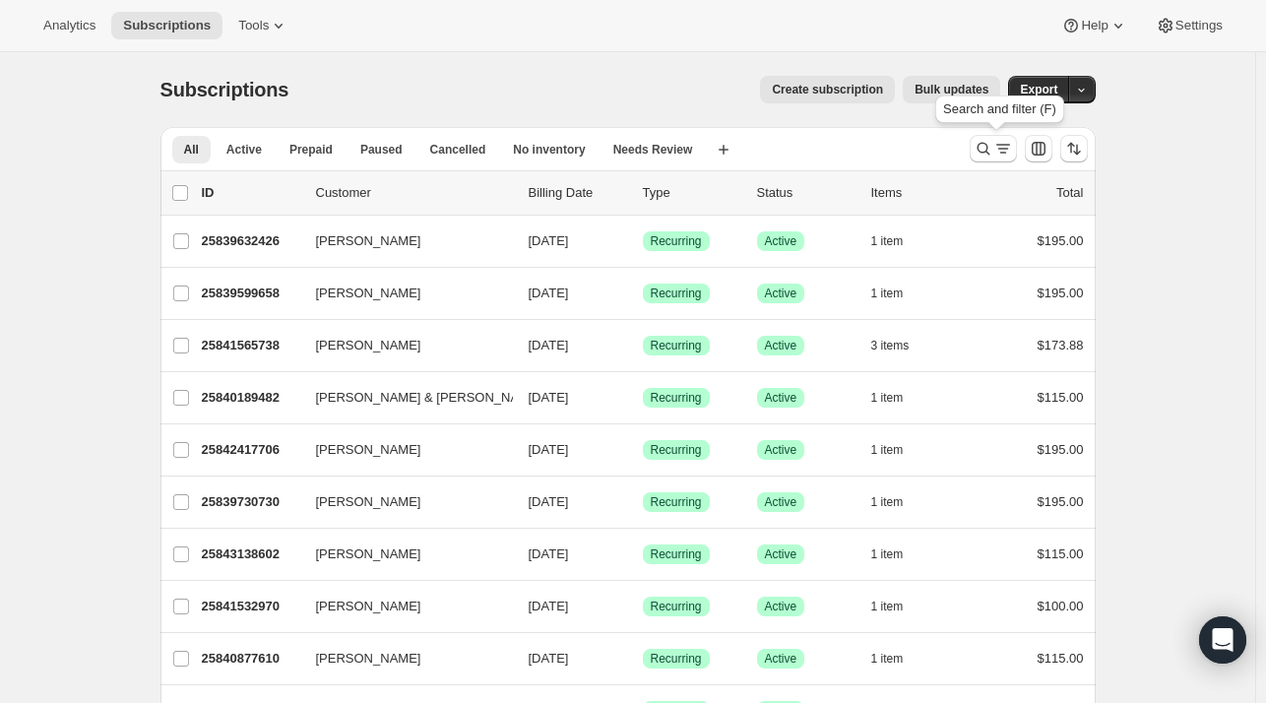
click at [988, 159] on button "Search and filter results" at bounding box center [993, 149] width 47 height 28
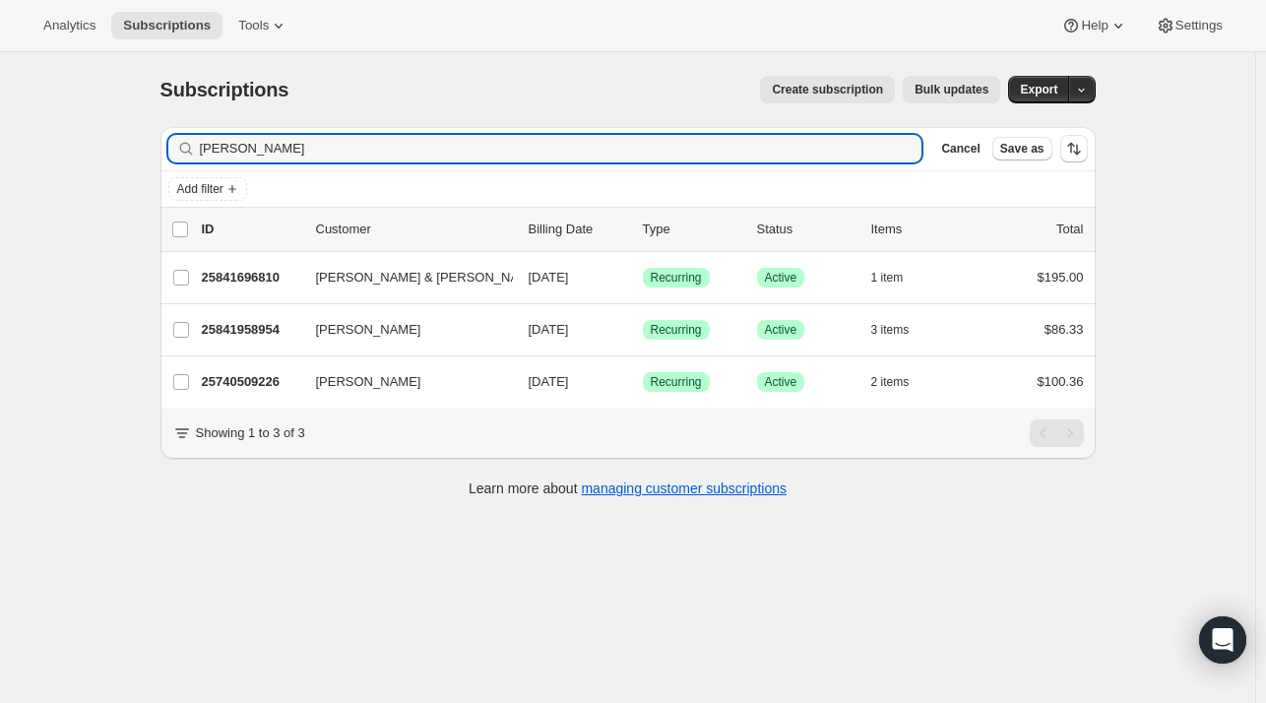
type input "ian"
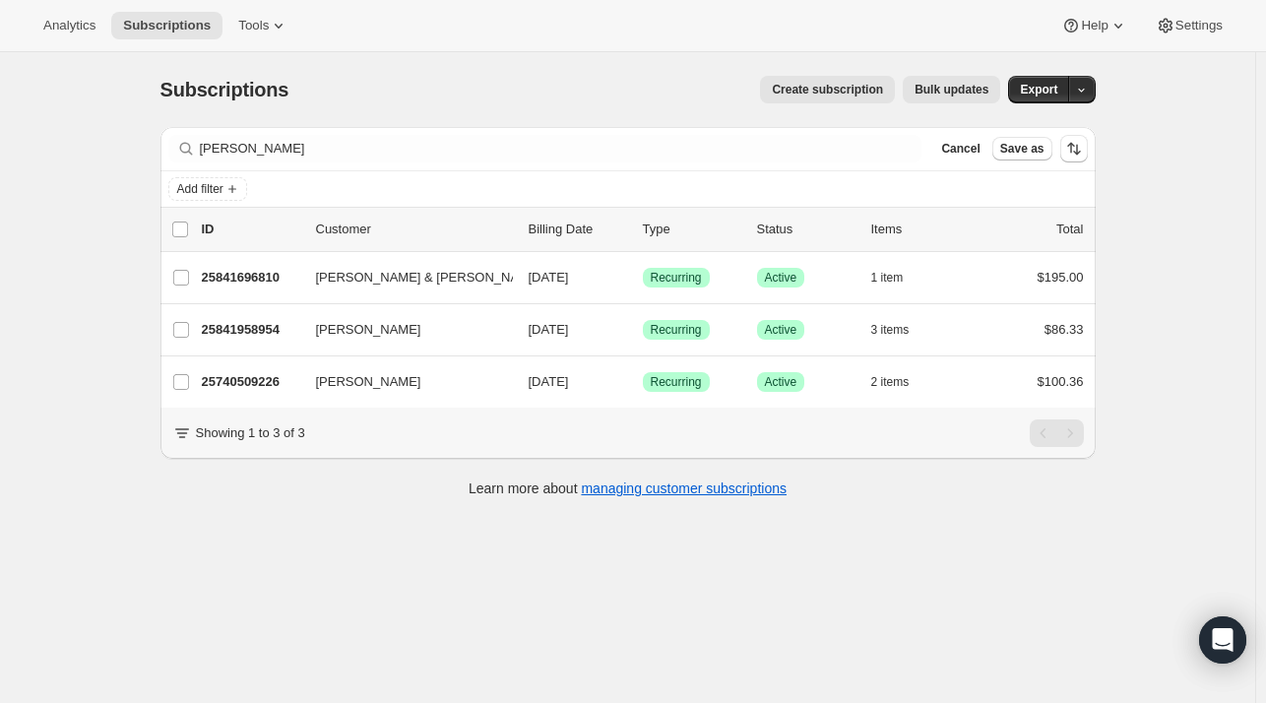
click at [188, 272] on input "Ian & Yvette Piercy" at bounding box center [181, 278] width 16 height 16
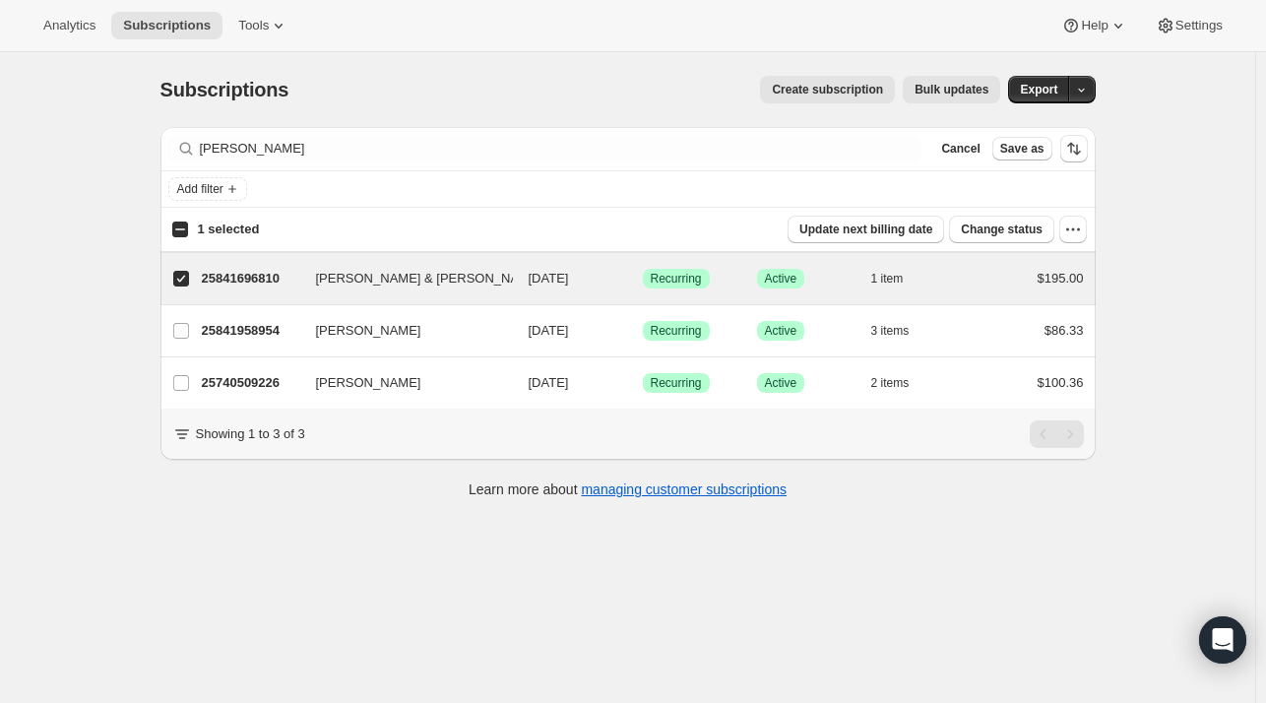
click at [992, 283] on div "$195.00" at bounding box center [1035, 279] width 98 height 20
checkbox input "false"
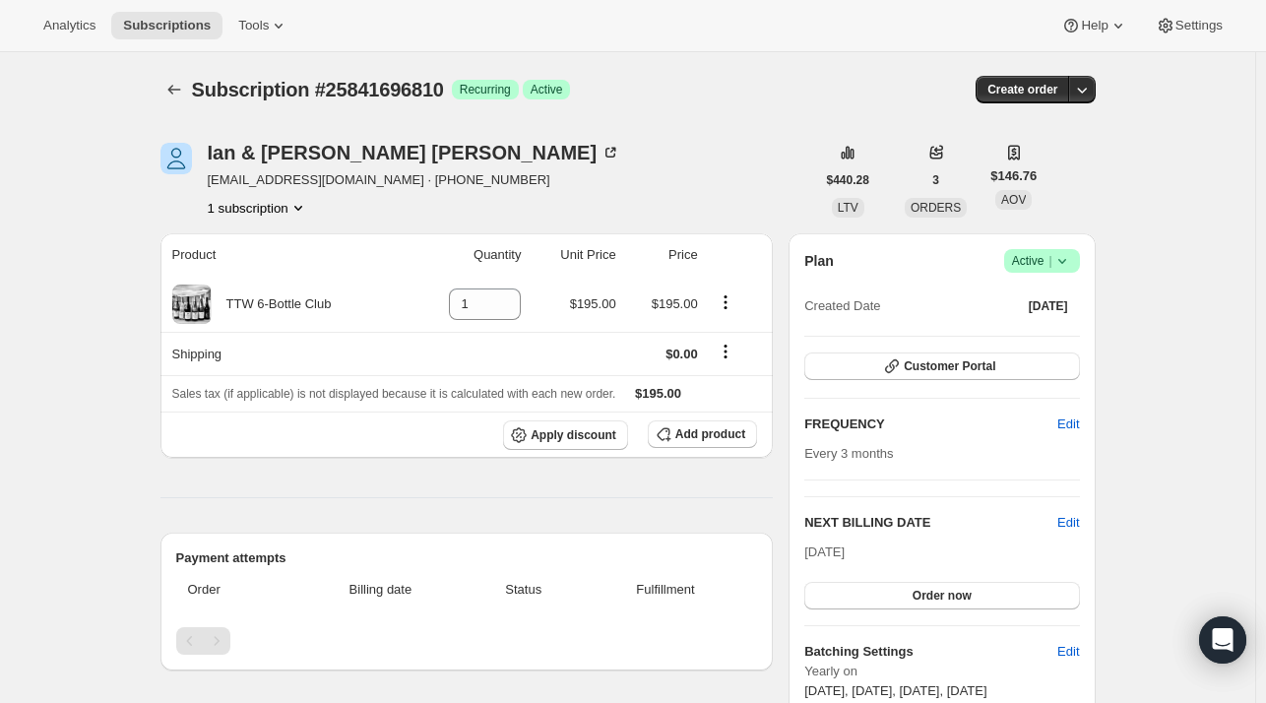
click at [1053, 269] on span "Active |" at bounding box center [1042, 261] width 60 height 20
click at [1048, 332] on span "Cancel subscription" at bounding box center [1048, 332] width 111 height 15
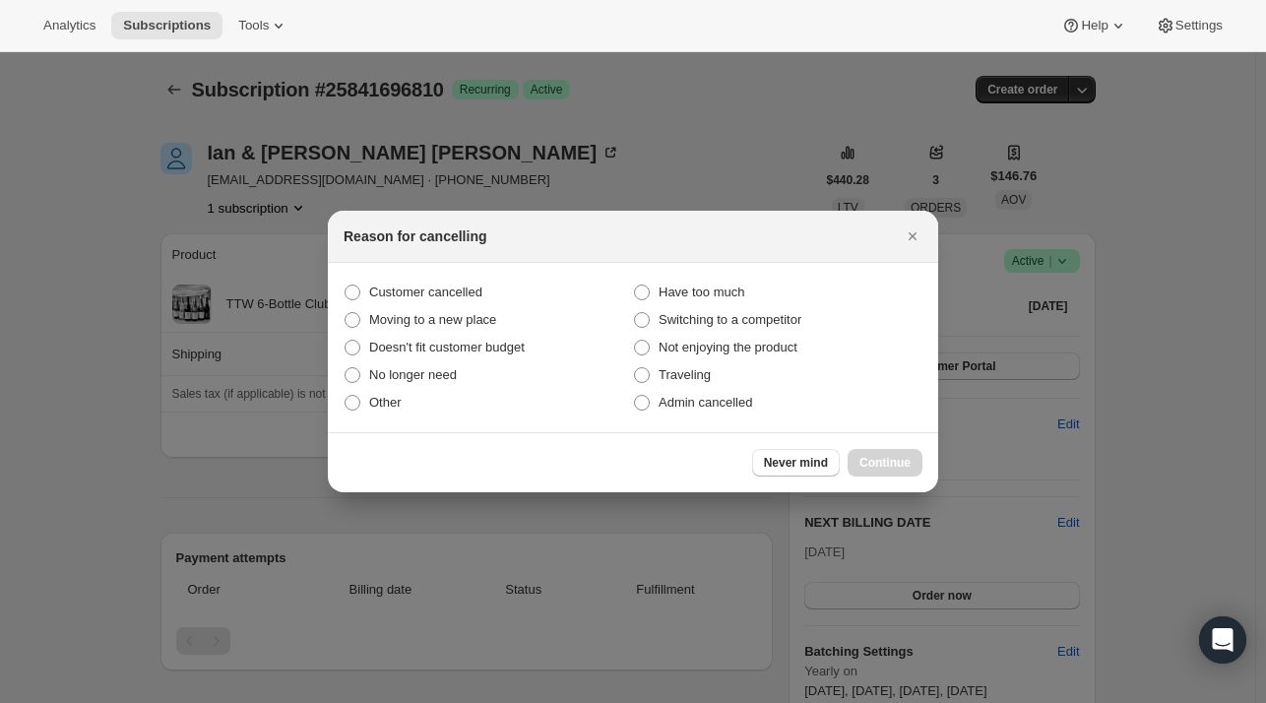
click at [665, 403] on span "Admin cancelled" at bounding box center [706, 402] width 94 height 15
click at [635, 396] on input "Admin cancelled" at bounding box center [634, 395] width 1 height 1
radio input "true"
click at [429, 283] on span "Customer cancelled" at bounding box center [425, 293] width 113 height 20
click at [346, 285] on input "Customer cancelled" at bounding box center [345, 285] width 1 height 1
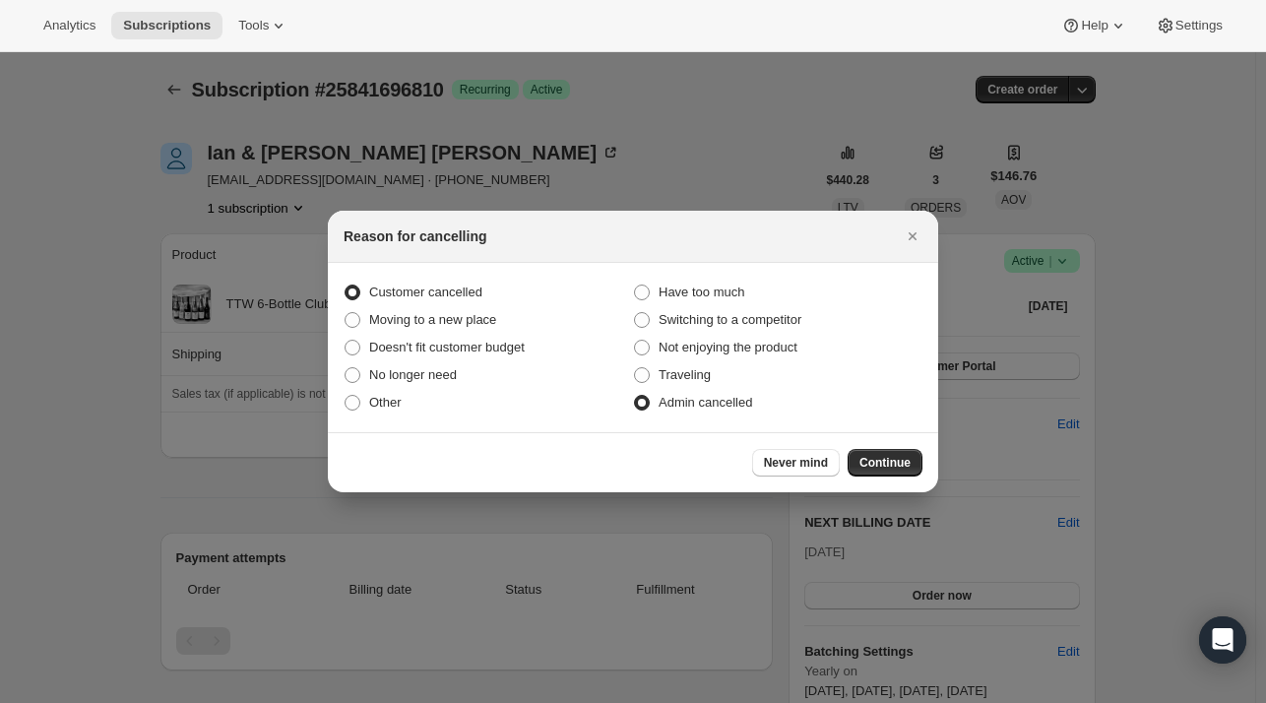
radio input "true"
radio input "false"
click at [903, 460] on span "Continue" at bounding box center [885, 463] width 51 height 16
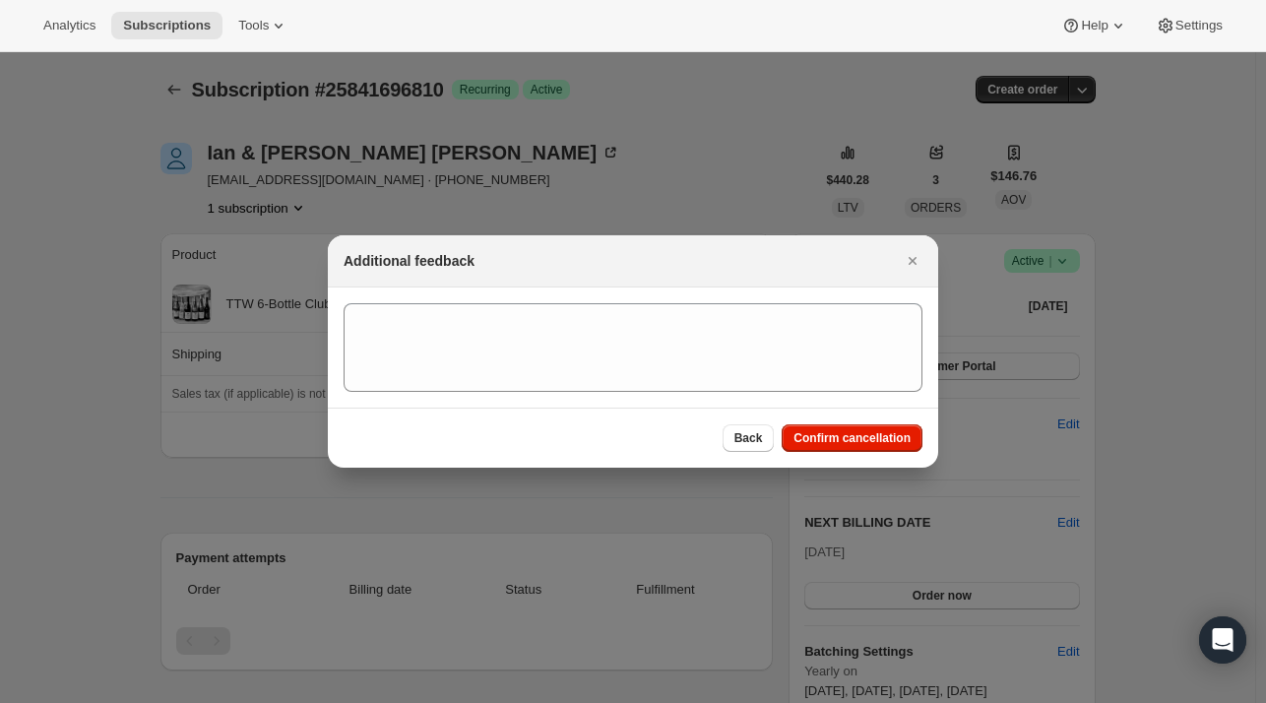
click at [859, 433] on span "Confirm cancellation" at bounding box center [852, 438] width 117 height 16
